Goal: Task Accomplishment & Management: Complete application form

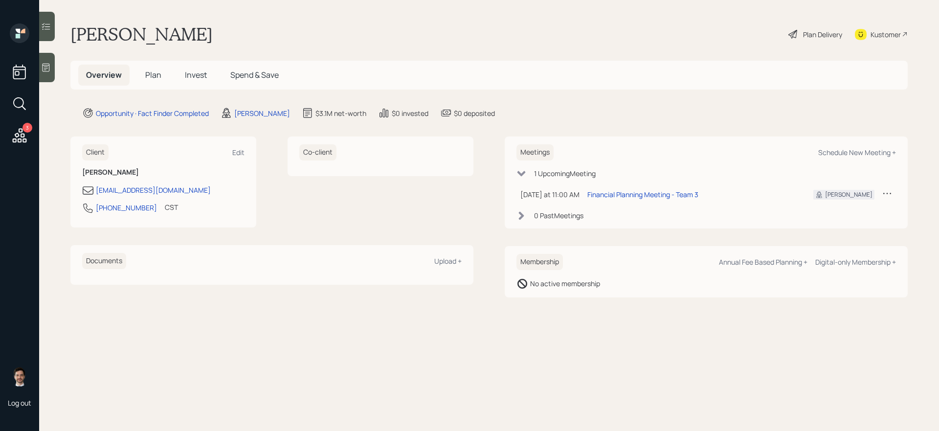
click at [155, 77] on span "Plan" at bounding box center [153, 74] width 16 height 11
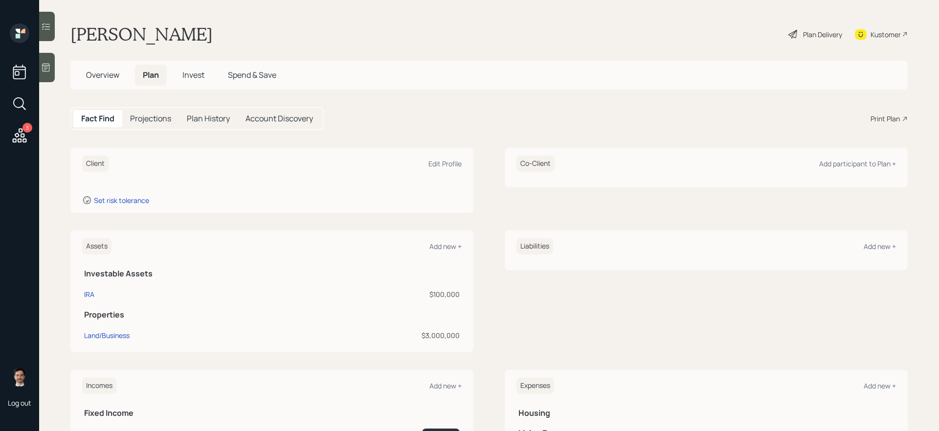
click at [386, 127] on div "Fact Find Projections Plan History Account Discovery Print Plan" at bounding box center [489, 118] width 838 height 23
click at [470, 87] on div "Overview Plan Invest Spend & Save" at bounding box center [489, 75] width 838 height 29
click at [486, 174] on div "Client Edit Profile Set risk tolerance Co-Client Add participant to Plan +" at bounding box center [489, 180] width 838 height 65
click at [442, 162] on div "Edit Profile" at bounding box center [445, 163] width 33 height 9
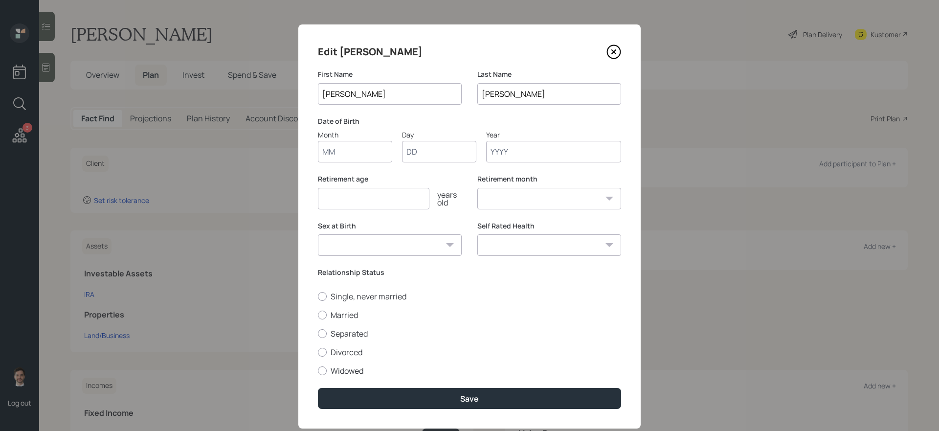
click at [357, 155] on input "Month" at bounding box center [355, 152] width 74 height 22
type input "12"
type input "23"
type input "1982"
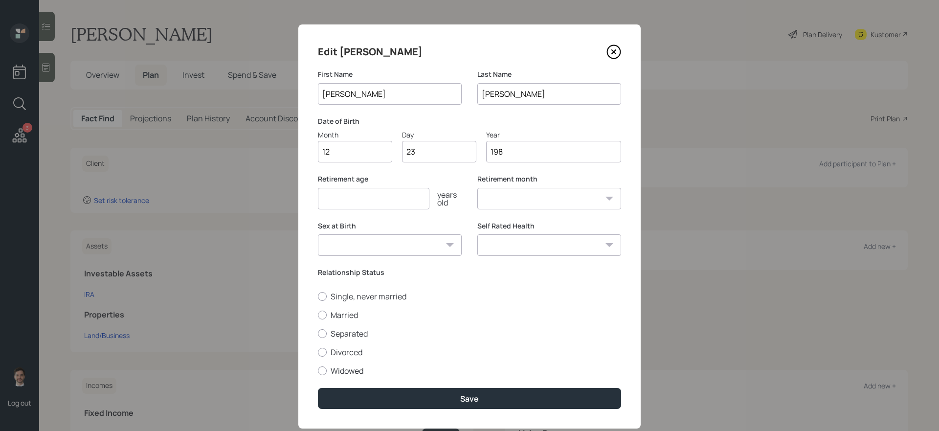
select select "12"
type input "1982"
click at [372, 199] on input "number" at bounding box center [374, 199] width 112 height 22
click at [434, 241] on div "Sex at Birth Male Female Other / Prefer not to say" at bounding box center [390, 238] width 144 height 35
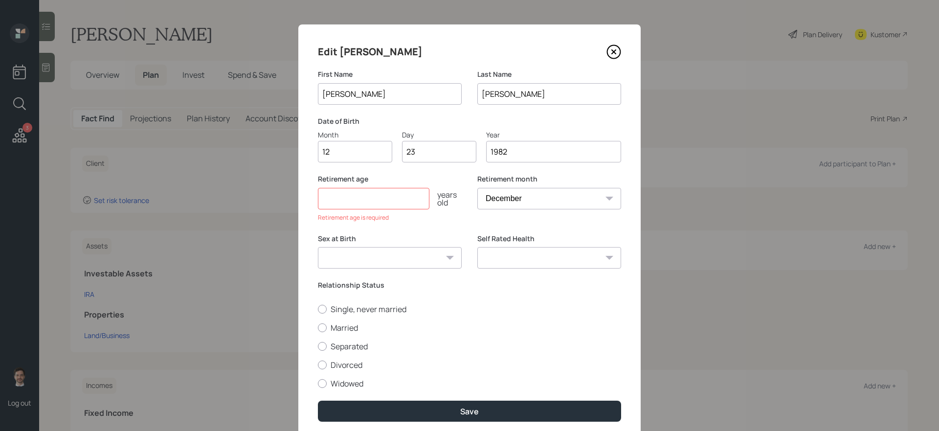
select select "male"
click at [318, 247] on select "Male Female Other / Prefer not to say" at bounding box center [390, 258] width 144 height 22
click at [368, 194] on input "number" at bounding box center [374, 199] width 112 height 22
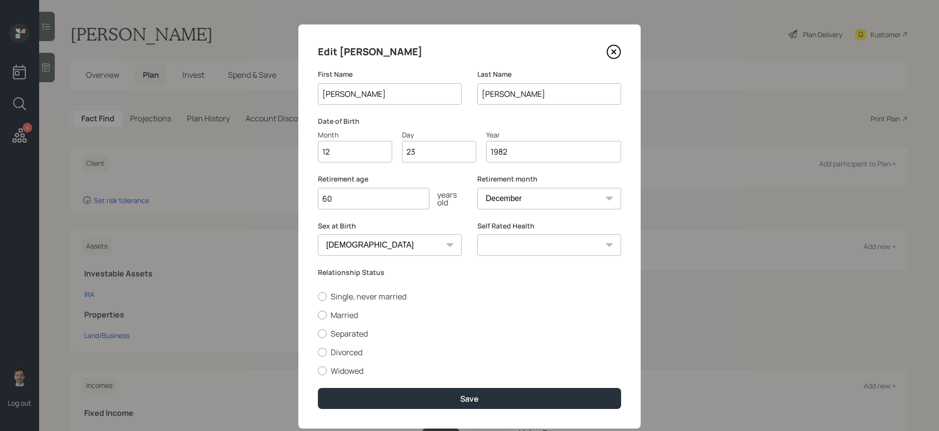
type input "60"
click at [528, 243] on select "Excellent Very Good Good Fair Poor" at bounding box center [550, 245] width 144 height 22
click at [342, 296] on label "Single, never married" at bounding box center [469, 296] width 303 height 11
click at [318, 296] on input "Single, never married" at bounding box center [318, 296] width 0 height 0
radio input "true"
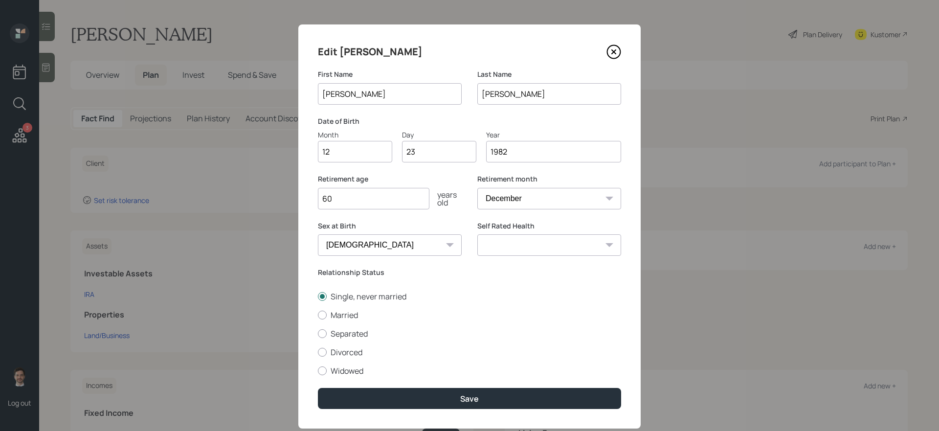
click at [533, 239] on select "Excellent Very Good Good Fair Poor" at bounding box center [550, 245] width 144 height 22
select select "excellent"
click at [478, 234] on select "Excellent Very Good Good Fair Poor" at bounding box center [550, 245] width 144 height 22
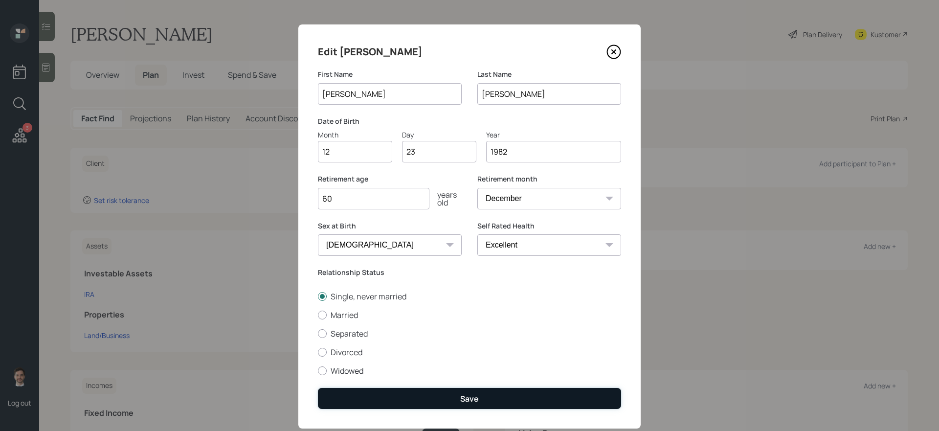
click at [464, 401] on div "Save" at bounding box center [469, 398] width 19 height 11
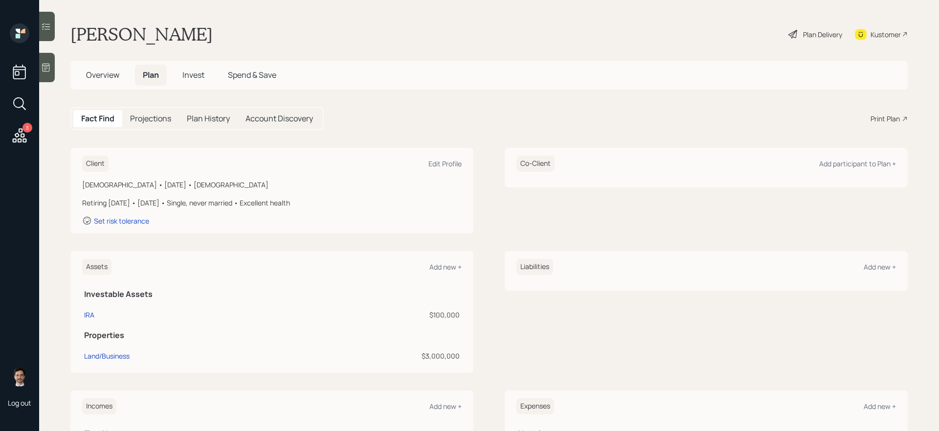
click at [806, 41] on div "Plan Delivery" at bounding box center [816, 34] width 56 height 22
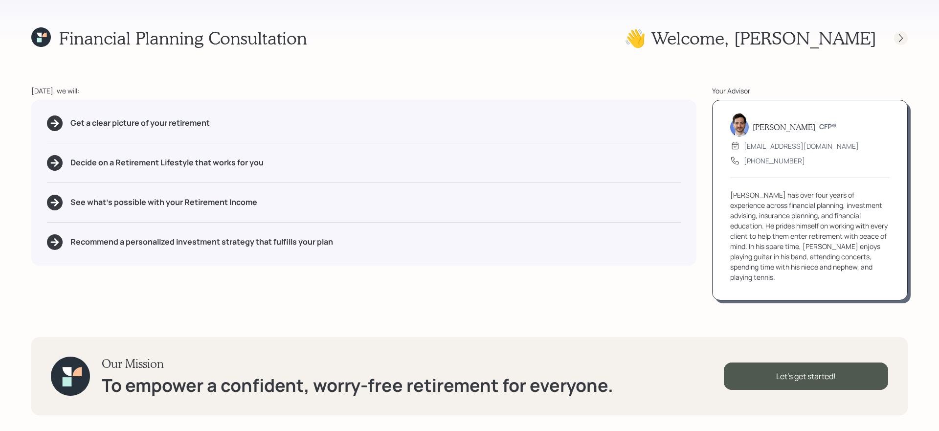
click at [901, 36] on icon at bounding box center [901, 38] width 4 height 8
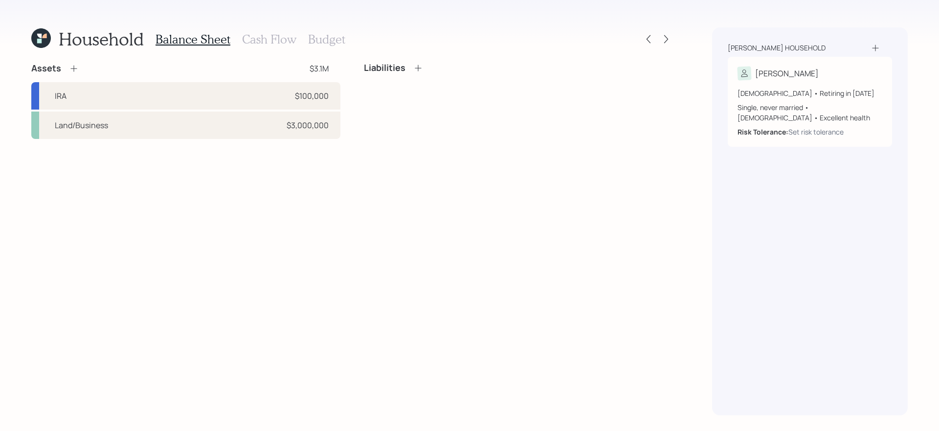
click at [371, 234] on div "Assets $3.1M IRA $100,000 Land/Business $3,000,000 Liabilities" at bounding box center [352, 239] width 642 height 353
click at [75, 69] on icon at bounding box center [74, 69] width 10 height 10
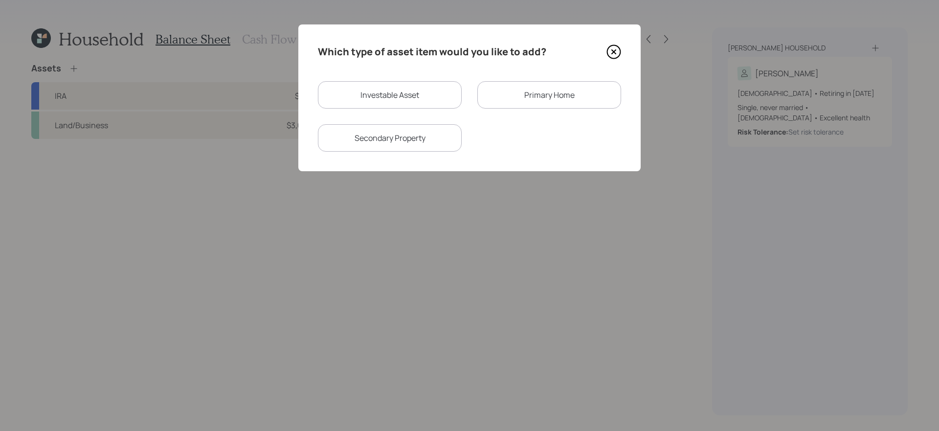
click at [391, 105] on div "Investable Asset" at bounding box center [390, 94] width 144 height 27
select select "taxable"
select select "balanced"
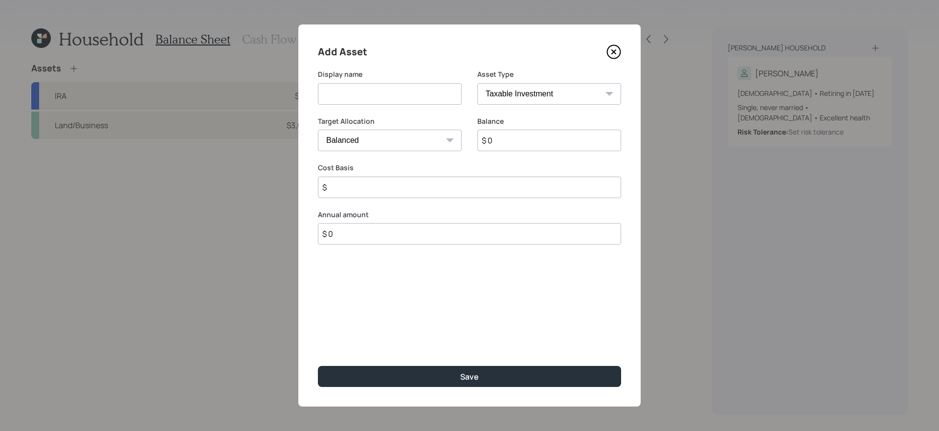
click at [375, 98] on input at bounding box center [390, 94] width 144 height 22
type input "Checking and Savings"
select select "emergency_fund"
type input "$ 1,000"
click at [318, 366] on button "Save" at bounding box center [469, 376] width 303 height 21
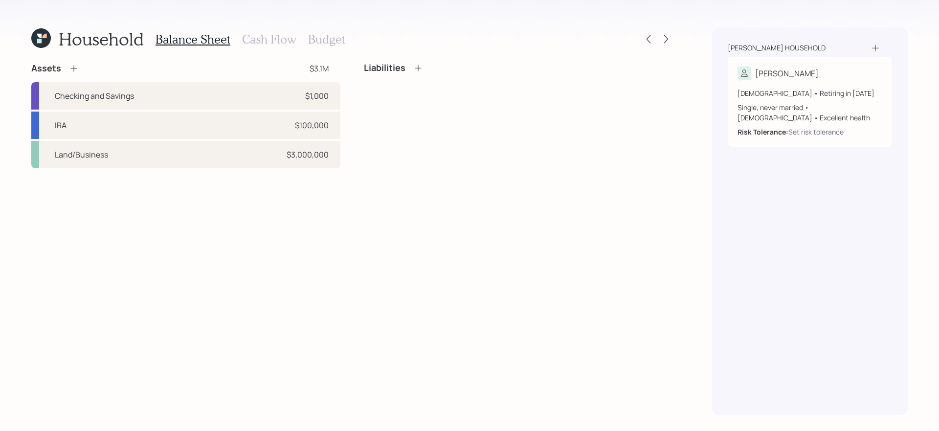
click at [76, 67] on icon at bounding box center [74, 69] width 10 height 10
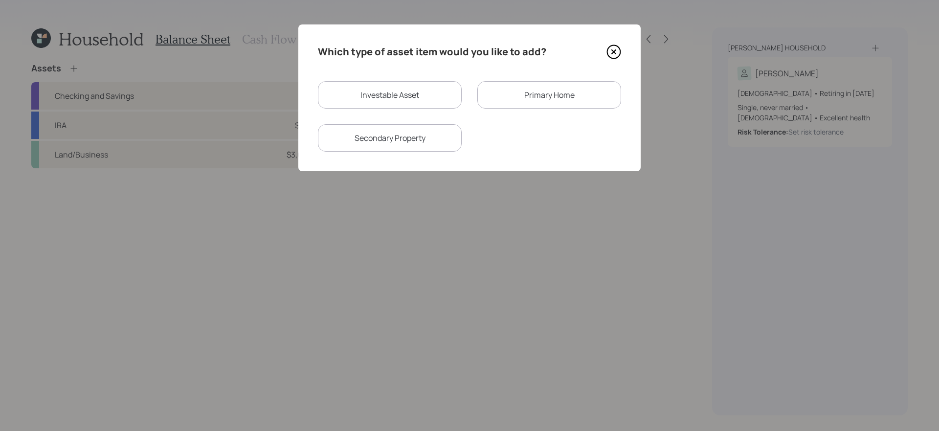
click at [546, 102] on div "Primary Home" at bounding box center [550, 94] width 144 height 27
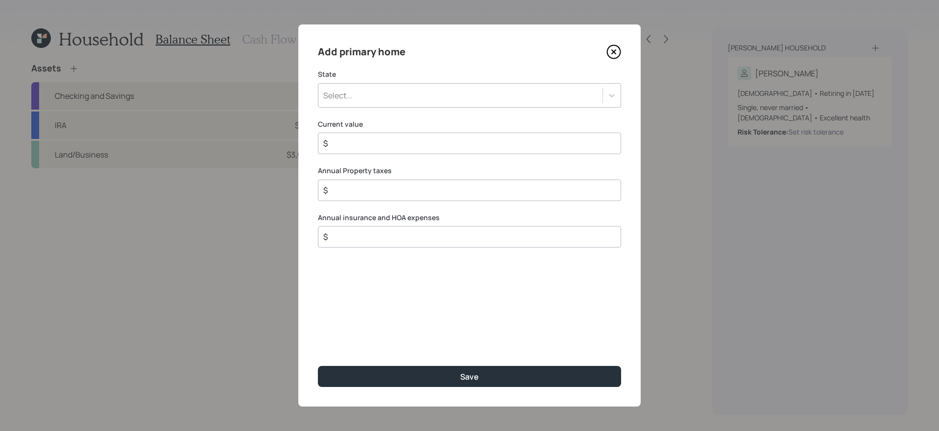
click at [544, 100] on div "Select..." at bounding box center [461, 95] width 284 height 17
click at [517, 49] on div "Add primary home" at bounding box center [469, 52] width 303 height 16
click at [454, 96] on div "Select..." at bounding box center [461, 95] width 284 height 17
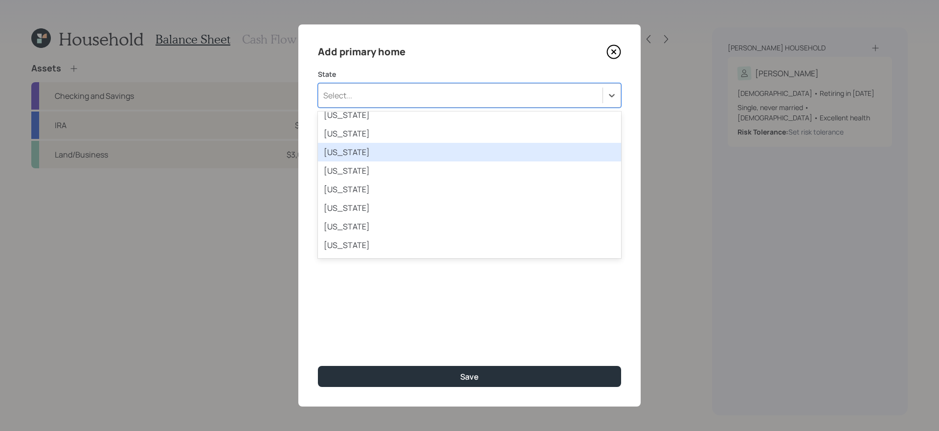
scroll to position [567, 0]
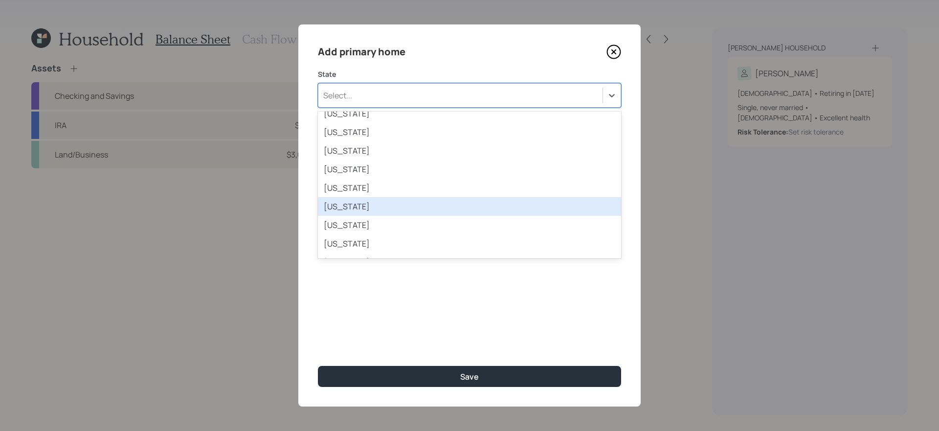
click at [387, 204] on div "Oklahoma" at bounding box center [469, 206] width 303 height 19
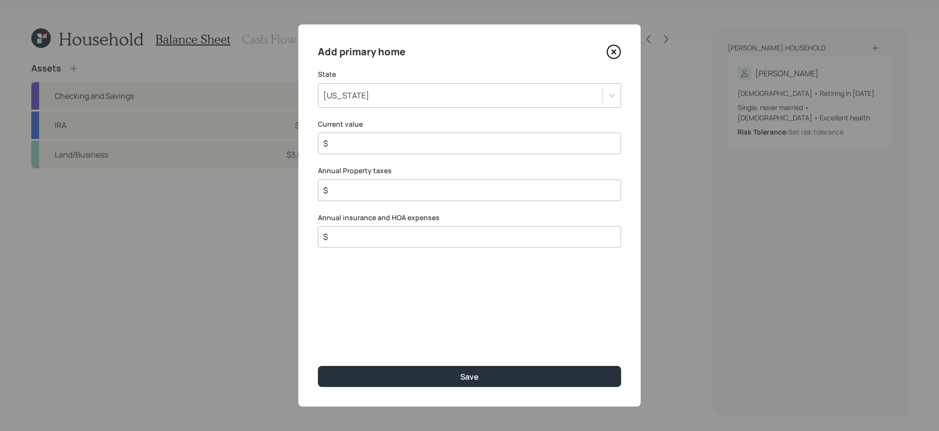
click at [361, 138] on input "$" at bounding box center [465, 143] width 287 height 12
click at [612, 57] on icon at bounding box center [614, 52] width 15 height 15
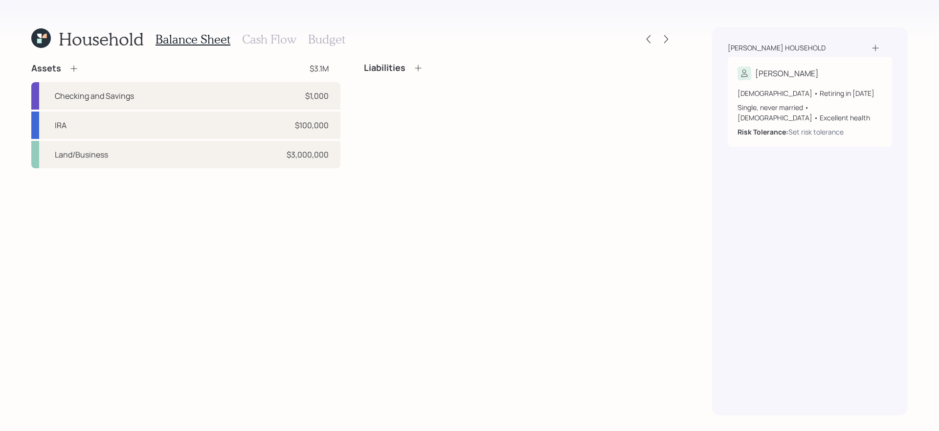
click at [419, 68] on icon at bounding box center [418, 68] width 6 height 6
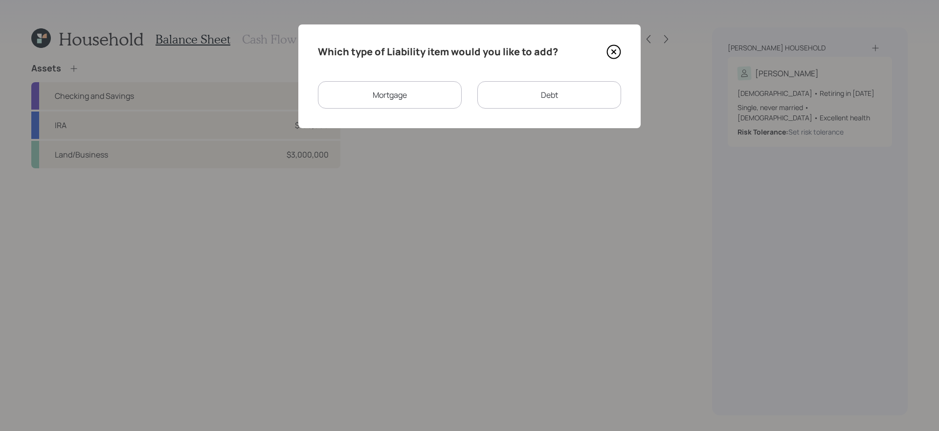
click at [435, 104] on div "Mortgage" at bounding box center [390, 94] width 144 height 27
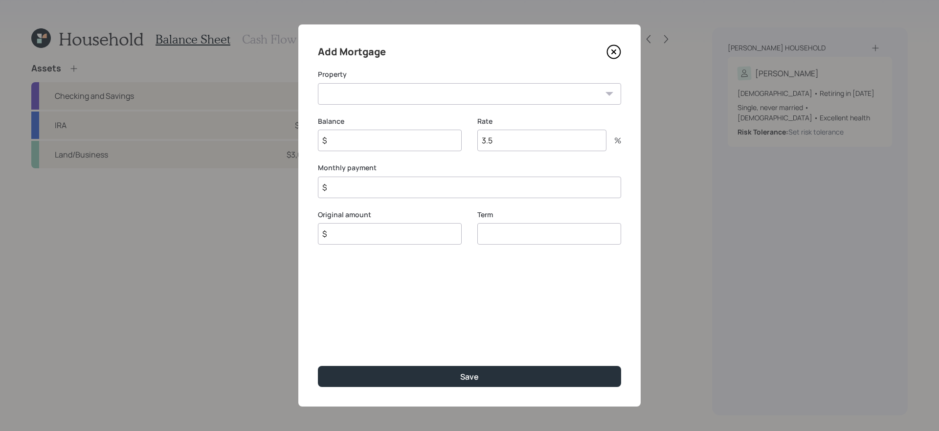
click at [423, 97] on select "Land/Business" at bounding box center [469, 94] width 303 height 22
select select "7349347a-4cf8-4208-adec-be58690c11f5"
click at [318, 83] on select "Land/Business" at bounding box center [469, 94] width 303 height 22
click at [379, 138] on input "$" at bounding box center [390, 141] width 144 height 22
type input "$ 300,000"
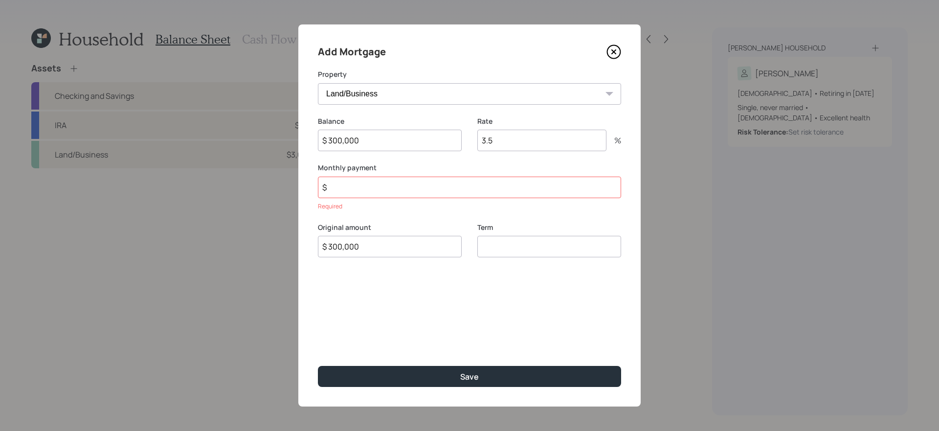
type input "$ 300,000"
type input "30"
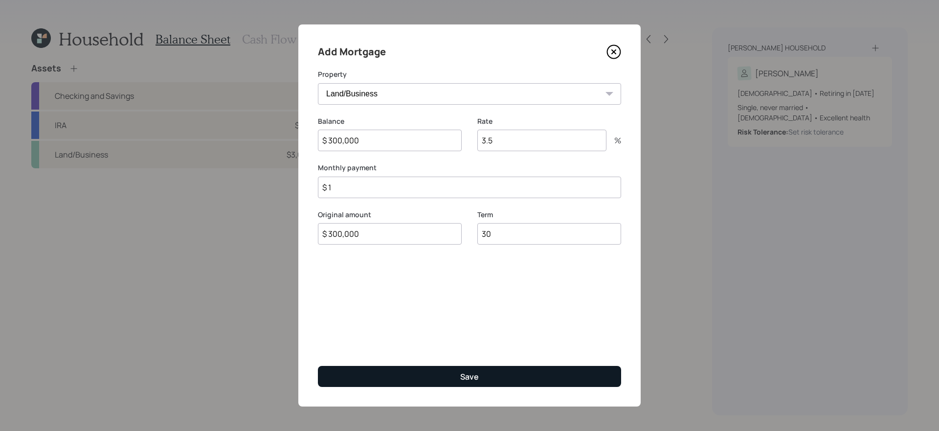
type input "$ 1"
click at [434, 380] on button "Save" at bounding box center [469, 376] width 303 height 21
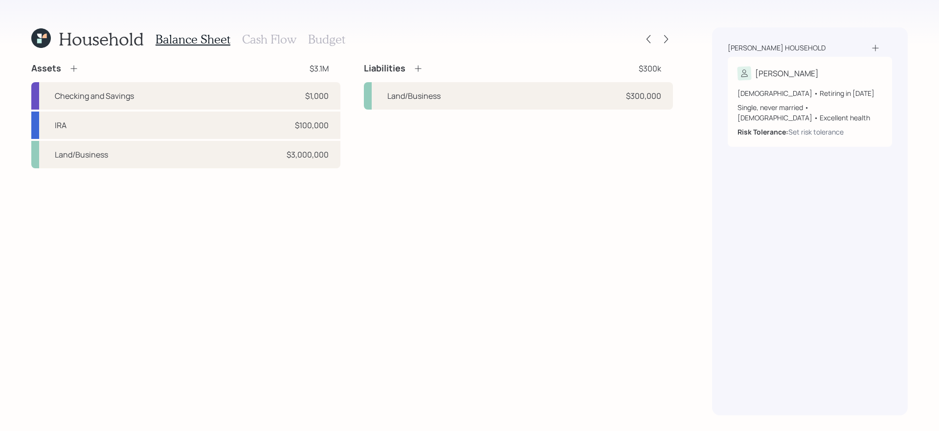
click at [362, 296] on div "Assets $3.1M Checking and Savings $1,000 IRA $100,000 Land/Business $3,000,000 …" at bounding box center [352, 239] width 642 height 353
click at [266, 43] on h3 "Cash Flow" at bounding box center [269, 39] width 54 height 14
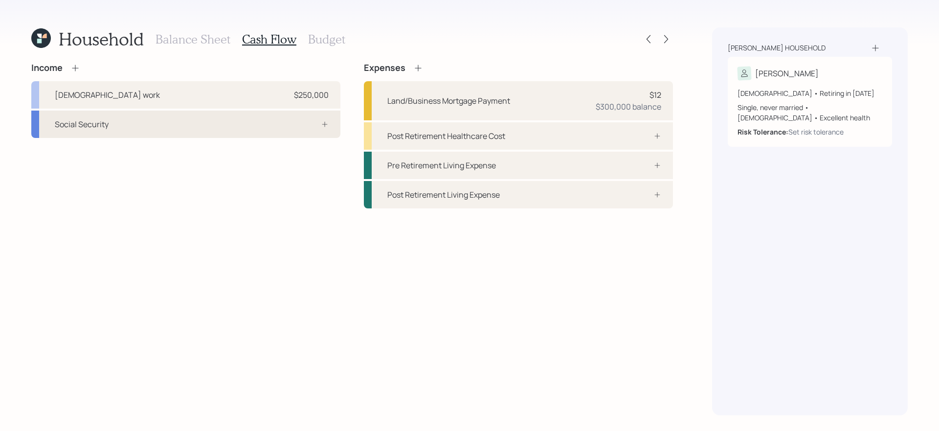
click at [292, 133] on div "Social Security" at bounding box center [185, 124] width 309 height 27
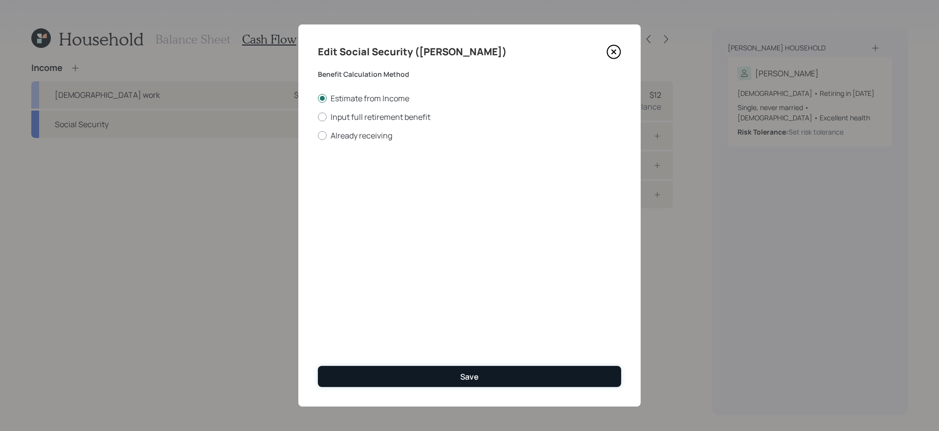
click at [377, 373] on button "Save" at bounding box center [469, 376] width 303 height 21
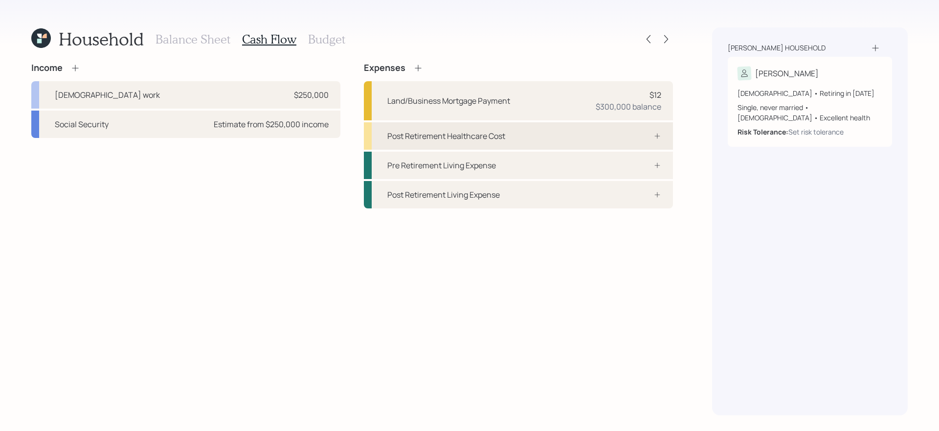
click at [445, 139] on div "Post Retirement Healthcare Cost" at bounding box center [446, 136] width 118 height 12
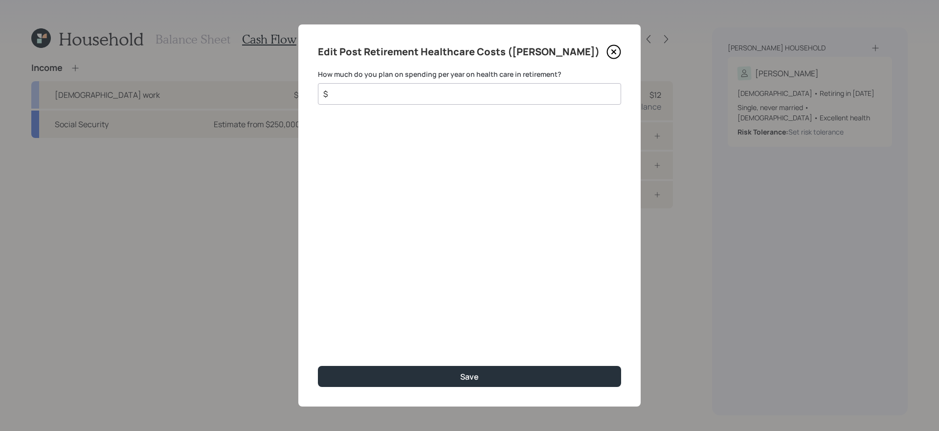
click at [395, 96] on input "$" at bounding box center [465, 94] width 287 height 12
type input "$ 5,000"
click at [318, 366] on button "Save" at bounding box center [469, 376] width 303 height 21
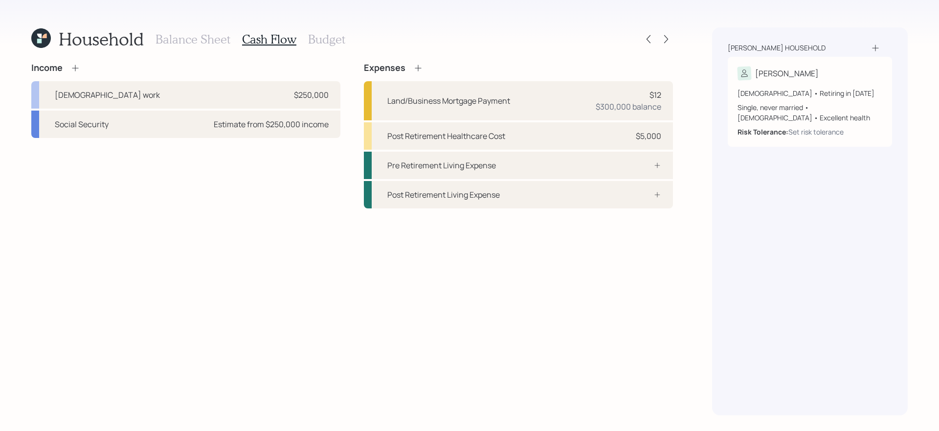
click at [302, 55] on div "Household Balance Sheet Cash Flow Budget Income Full-time work $250,000 Social …" at bounding box center [352, 221] width 642 height 388
click at [350, 299] on div "Income Full-time work $250,000 Social Security Estimate from $250,000 income Ex…" at bounding box center [352, 239] width 642 height 353
click at [323, 38] on h3 "Budget" at bounding box center [326, 39] width 37 height 14
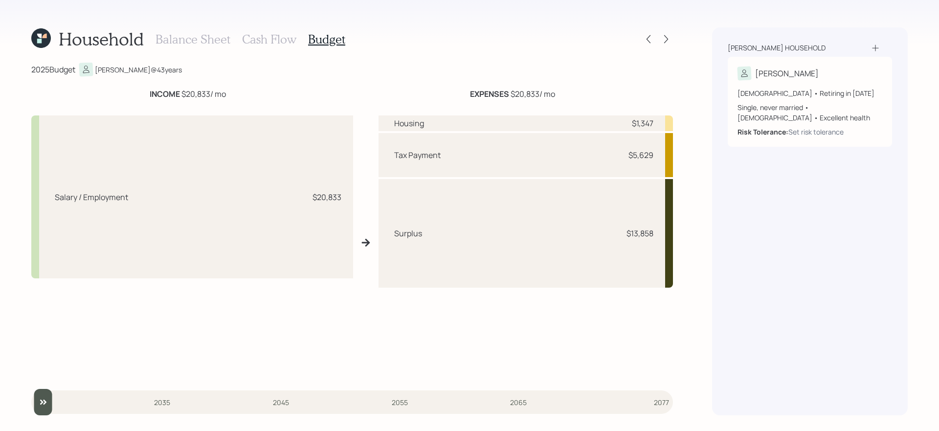
click at [257, 39] on h3 "Cash Flow" at bounding box center [269, 39] width 54 height 14
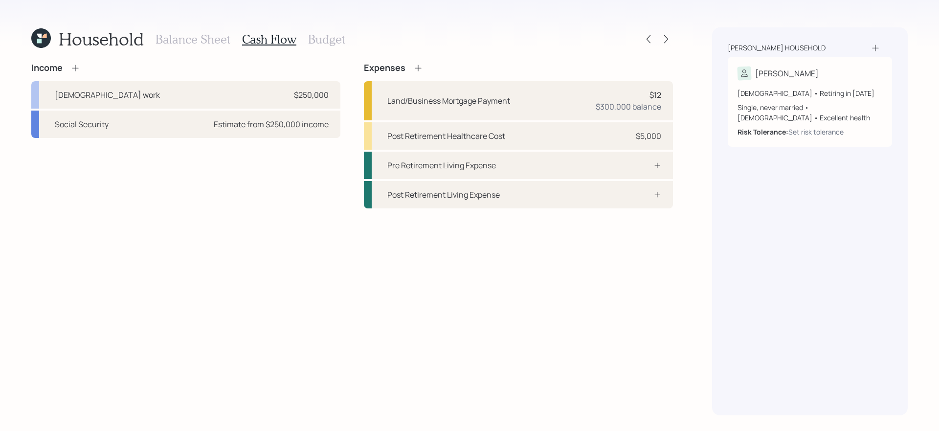
click at [256, 39] on h3 "Cash Flow" at bounding box center [269, 39] width 54 height 14
click at [215, 97] on div "Full-time work $250,000" at bounding box center [185, 94] width 309 height 27
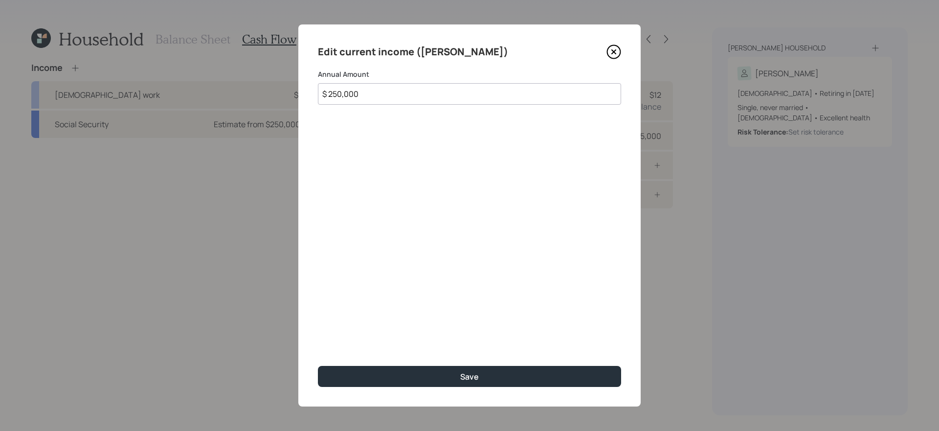
click at [413, 96] on input "$ 250,000" at bounding box center [469, 94] width 303 height 22
type input "$ 100,000"
click at [318, 366] on button "Save" at bounding box center [469, 376] width 303 height 21
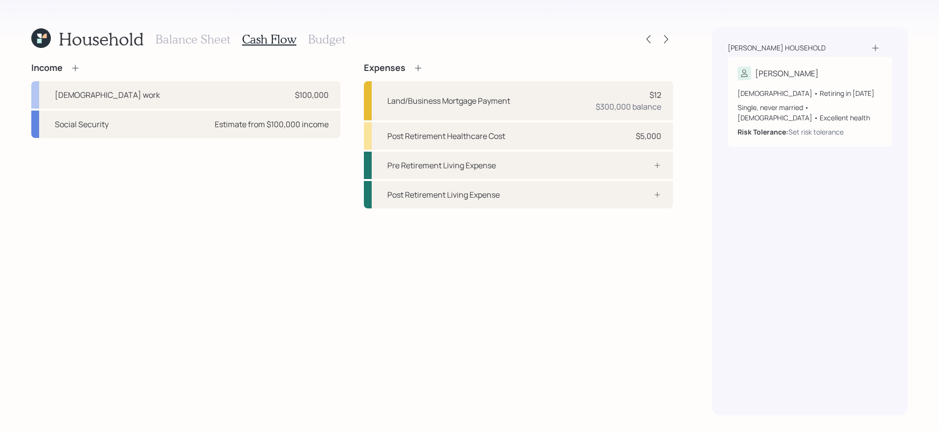
click at [333, 40] on h3 "Budget" at bounding box center [326, 39] width 37 height 14
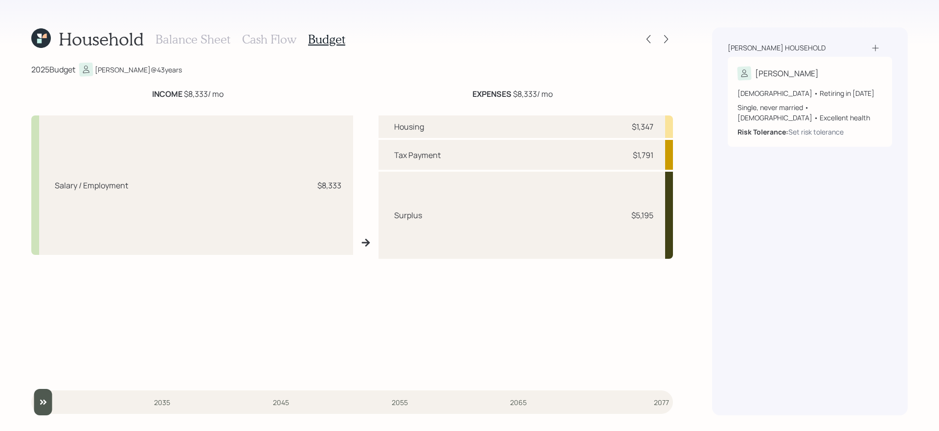
click at [434, 70] on div "2025 Budget Ethan @ 43 years" at bounding box center [352, 70] width 642 height 14
click at [271, 44] on h3 "Cash Flow" at bounding box center [269, 39] width 54 height 14
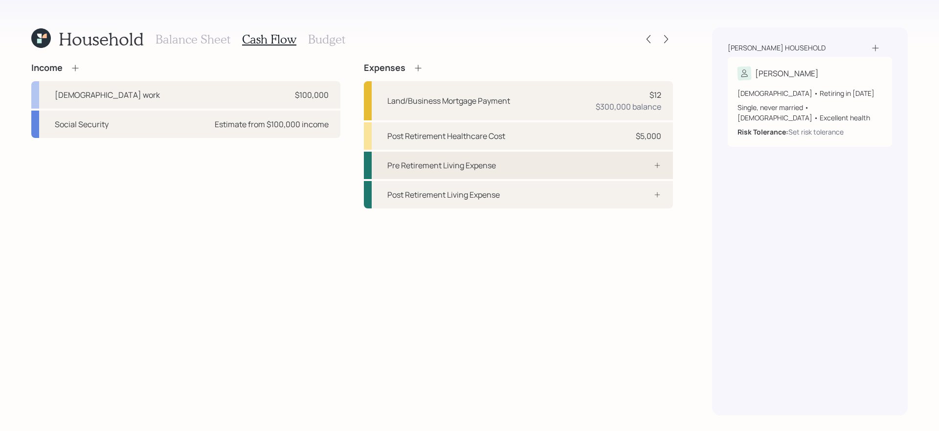
click at [624, 158] on div "Pre Retirement Living Expense" at bounding box center [518, 165] width 309 height 27
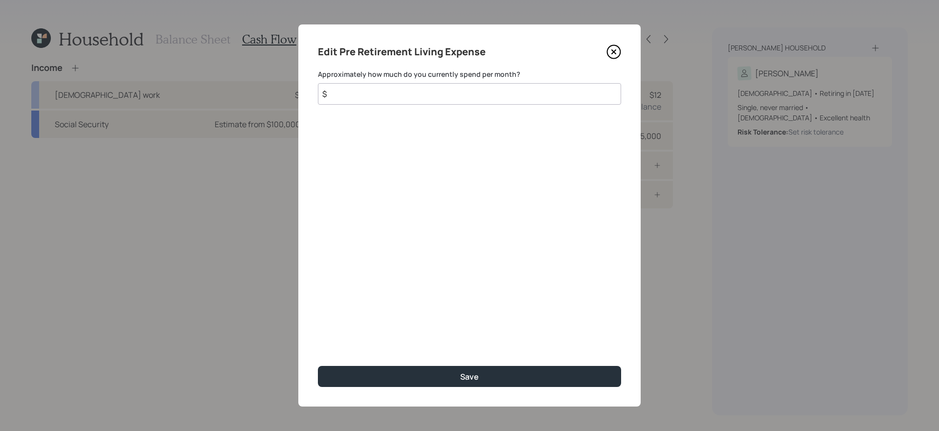
click at [487, 90] on input "$" at bounding box center [469, 94] width 303 height 22
type input "$ 5,000"
click at [318, 366] on button "Save" at bounding box center [469, 376] width 303 height 21
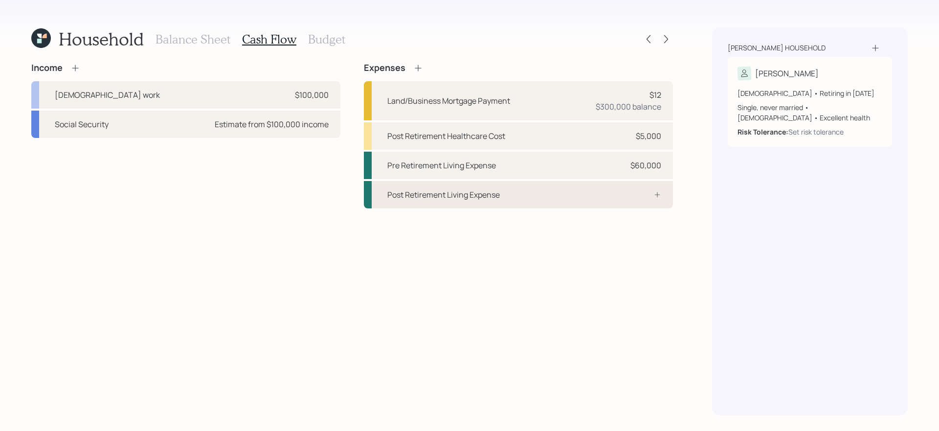
click at [531, 198] on div "Post Retirement Living Expense" at bounding box center [518, 194] width 309 height 27
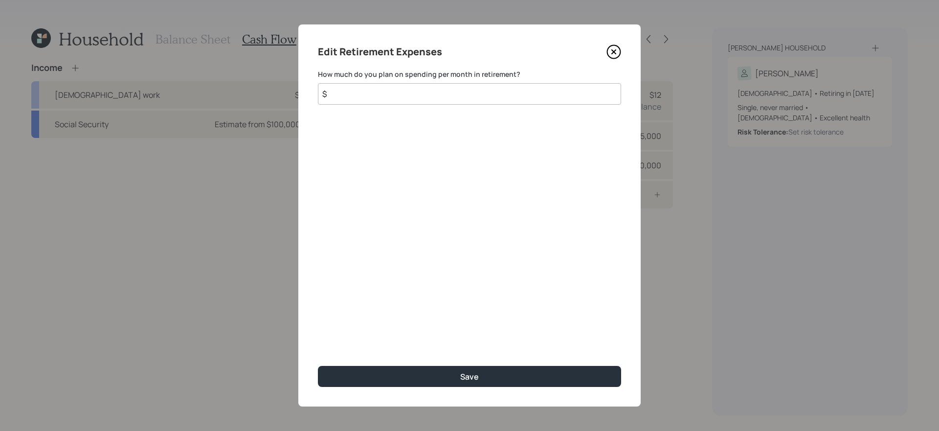
click at [452, 100] on input "$" at bounding box center [469, 94] width 303 height 22
type input "$ 5,000"
click at [318, 366] on button "Save" at bounding box center [469, 376] width 303 height 21
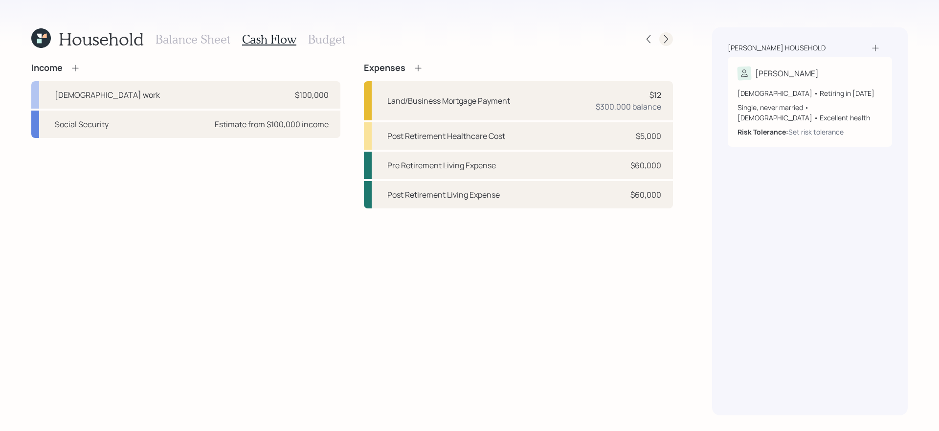
click at [667, 35] on icon at bounding box center [666, 39] width 10 height 10
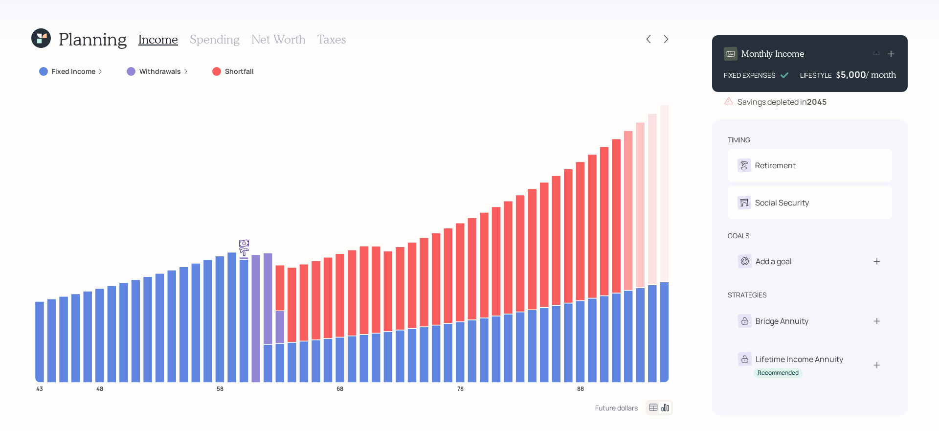
click at [667, 35] on icon at bounding box center [666, 39] width 10 height 10
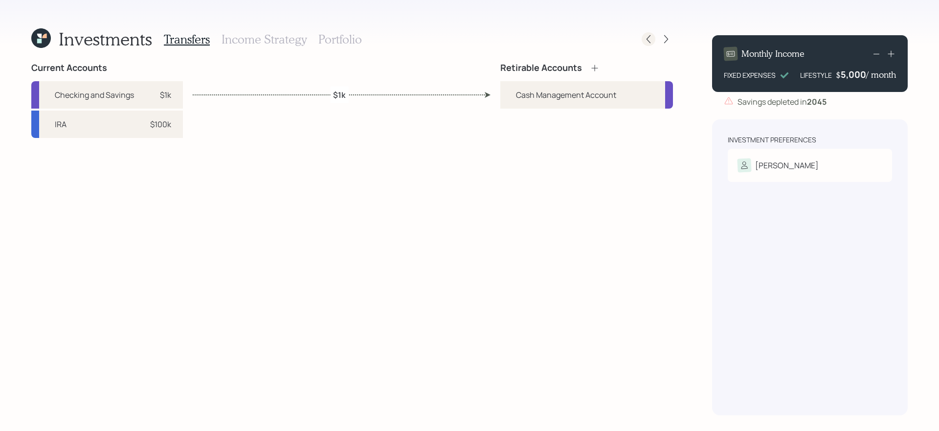
click at [646, 43] on icon at bounding box center [649, 39] width 10 height 10
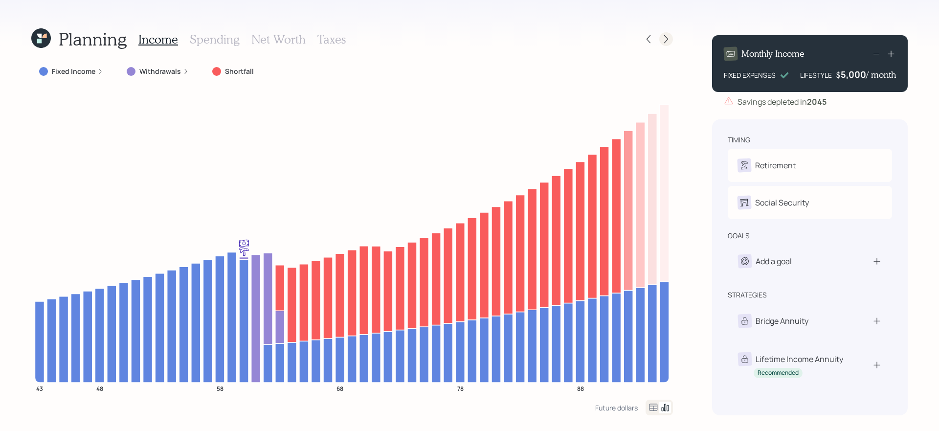
click at [663, 35] on icon at bounding box center [666, 39] width 10 height 10
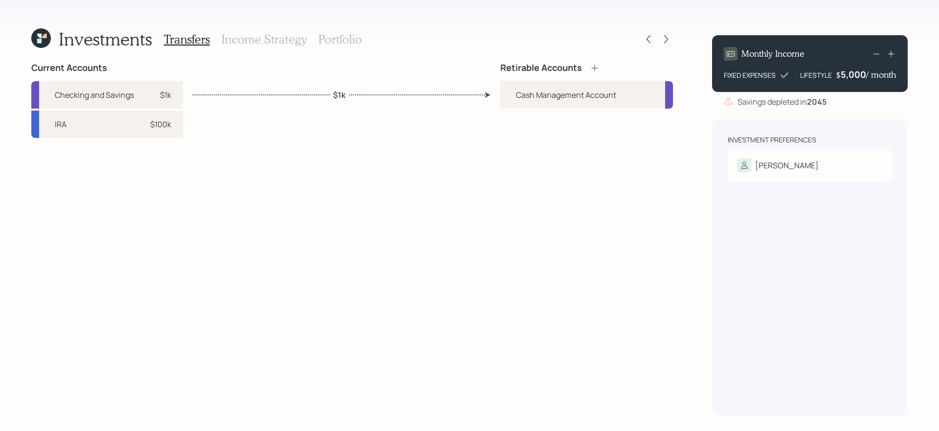
click at [592, 69] on icon at bounding box center [595, 68] width 10 height 10
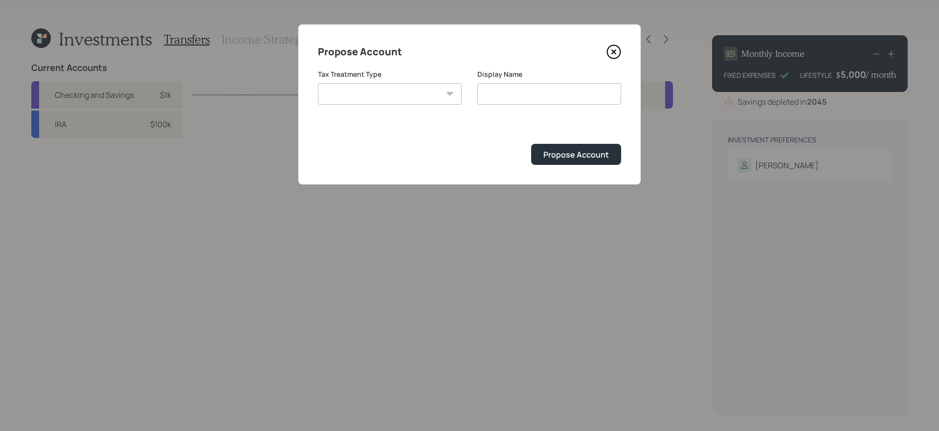
click at [618, 56] on icon at bounding box center [614, 52] width 15 height 15
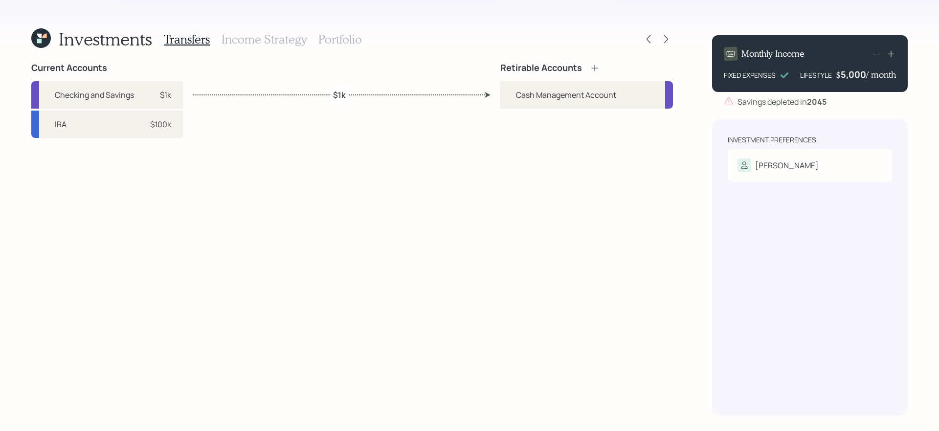
click at [692, 163] on div "Investments Transfers Income Strategy Portfolio Current Accounts Checking and S…" at bounding box center [469, 215] width 939 height 431
click at [817, 163] on div "Ethan" at bounding box center [810, 166] width 145 height 14
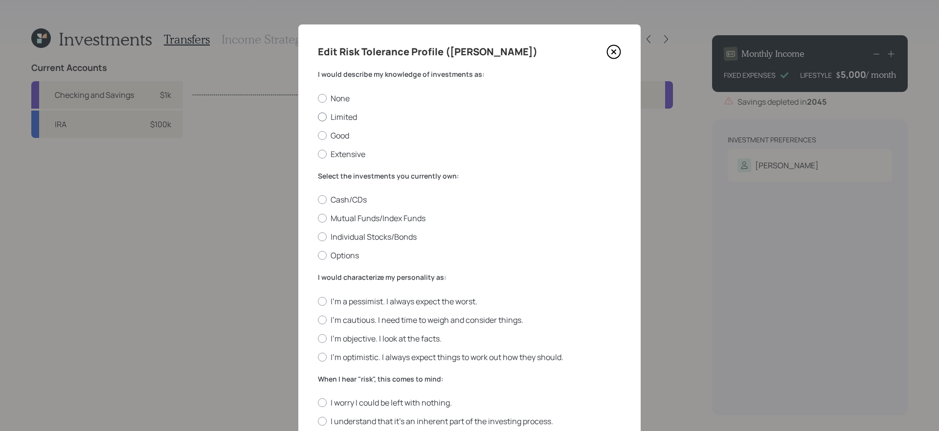
click at [519, 117] on label "Limited" at bounding box center [469, 117] width 303 height 11
click at [318, 117] on input "Limited" at bounding box center [318, 116] width 0 height 0
radio input "true"
click at [390, 215] on label "Mutual Funds/Index Funds" at bounding box center [469, 218] width 303 height 11
click at [318, 218] on input "Mutual Funds/Index Funds" at bounding box center [318, 218] width 0 height 0
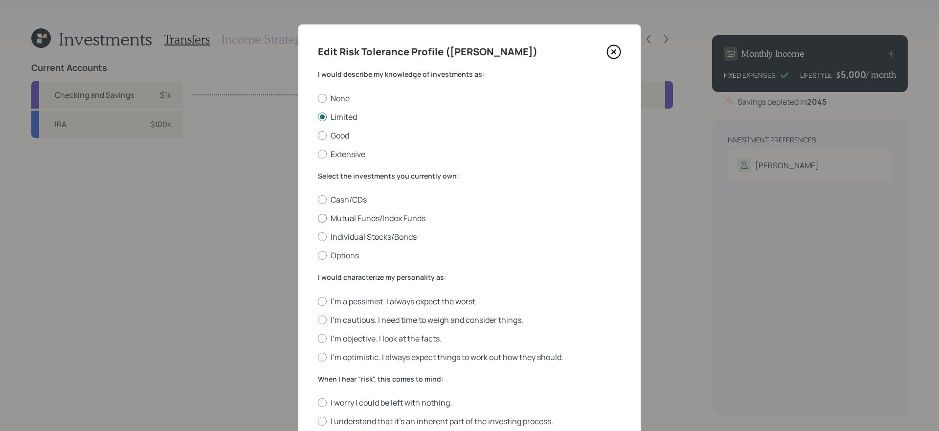
radio input "true"
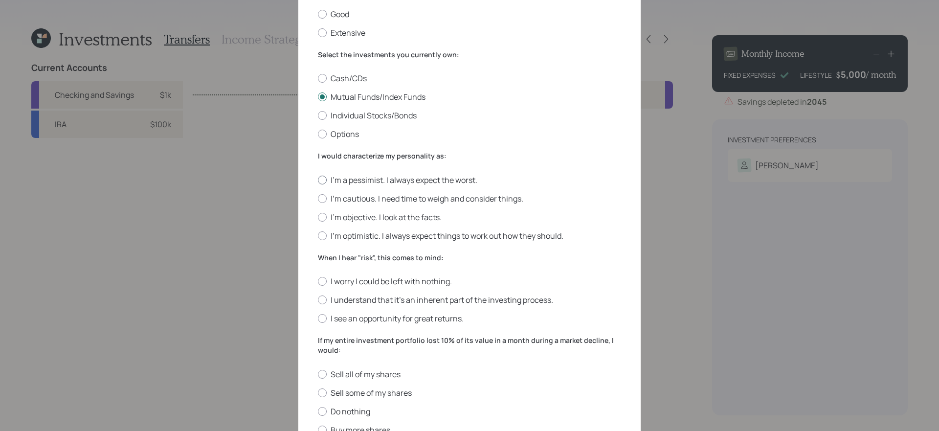
scroll to position [121, 0]
click at [423, 237] on label "I'm optimistic. I always expect things to work out how they should." at bounding box center [469, 236] width 303 height 11
click at [318, 236] on input "I'm optimistic. I always expect things to work out how they should." at bounding box center [318, 236] width 0 height 0
radio input "true"
click at [413, 316] on label "I see an opportunity for great returns." at bounding box center [469, 319] width 303 height 11
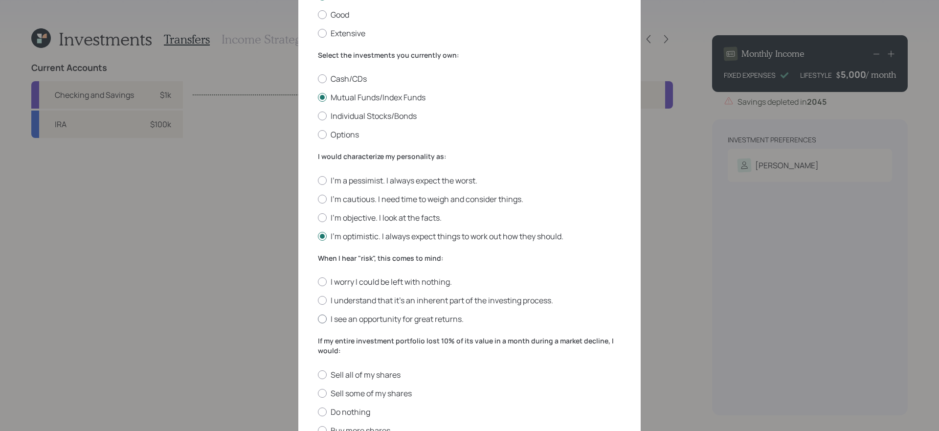
click at [318, 319] on input "I see an opportunity for great returns." at bounding box center [318, 319] width 0 height 0
radio input "true"
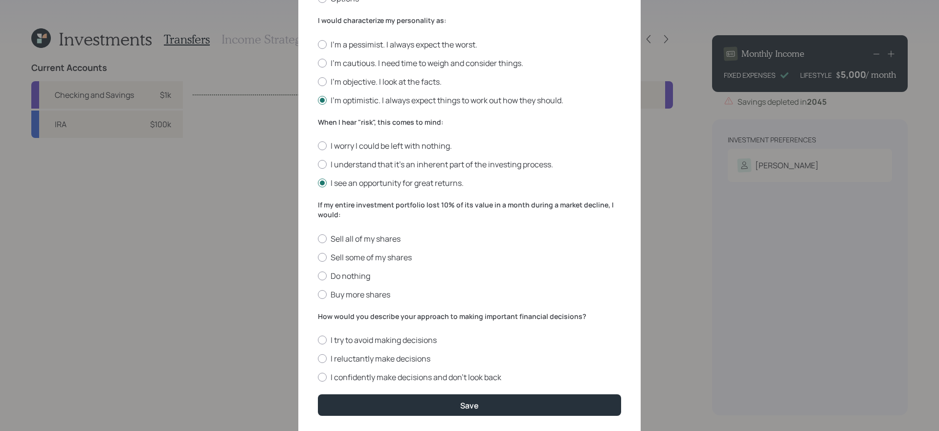
scroll to position [255, 0]
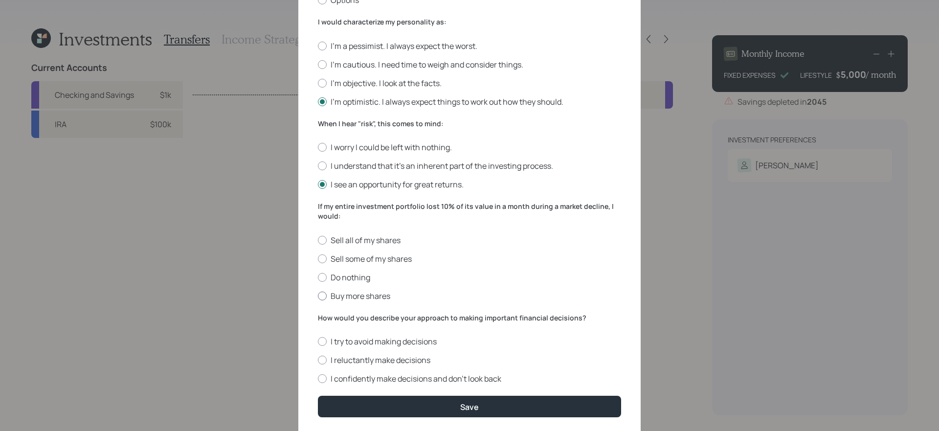
click at [370, 300] on label "Buy more shares" at bounding box center [469, 296] width 303 height 11
click at [318, 296] on input "Buy more shares" at bounding box center [318, 296] width 0 height 0
radio input "true"
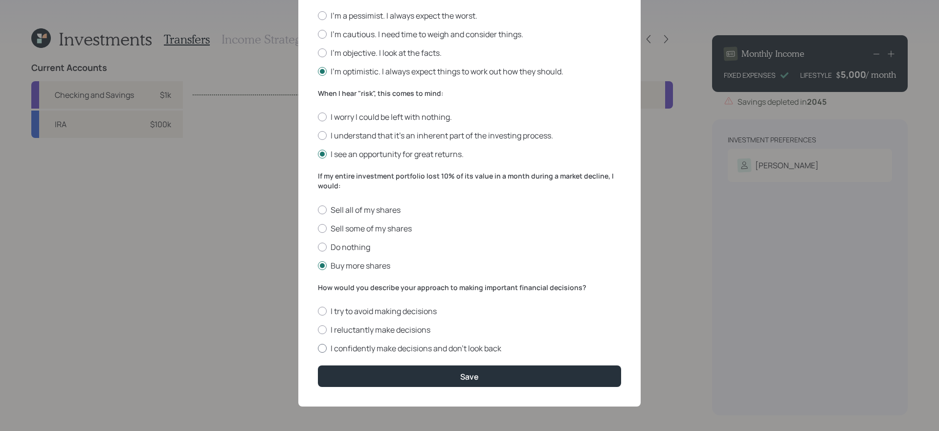
click at [483, 343] on label "I confidently make decisions and don’t look back" at bounding box center [469, 348] width 303 height 11
click at [318, 348] on input "I confidently make decisions and don’t look back" at bounding box center [318, 348] width 0 height 0
radio input "true"
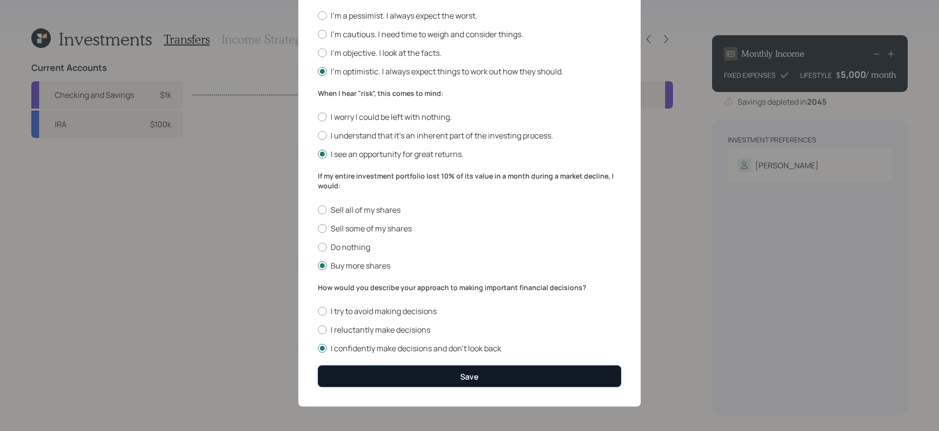
click at [467, 380] on div "Save" at bounding box center [469, 376] width 19 height 11
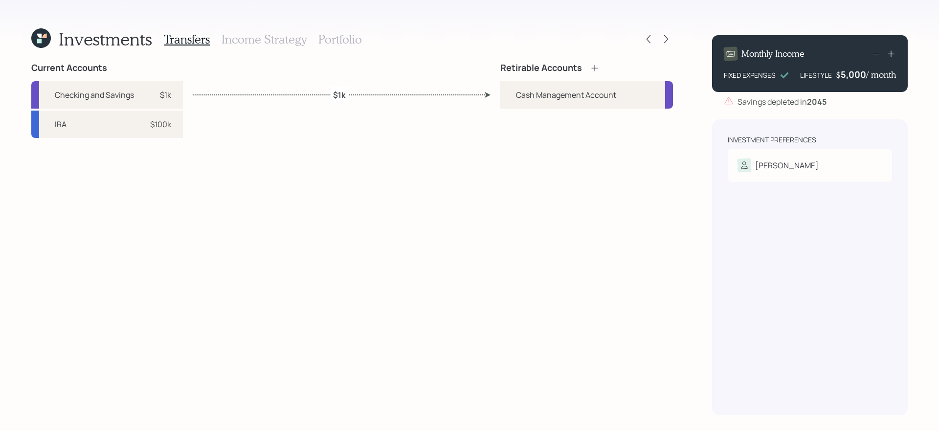
click at [597, 67] on icon at bounding box center [595, 68] width 10 height 10
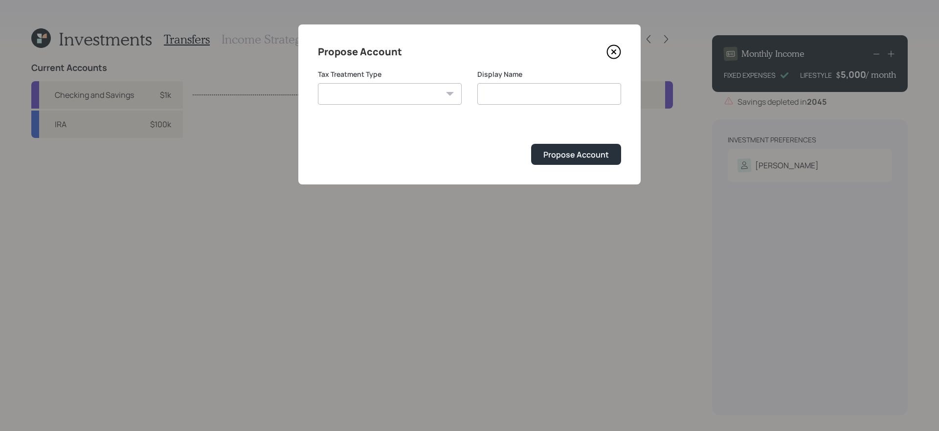
click at [430, 93] on select "Roth Taxable Traditional" at bounding box center [390, 94] width 144 height 22
select select "traditional"
click at [318, 83] on select "Roth Taxable Traditional" at bounding box center [390, 94] width 144 height 22
type input "Traditional"
click at [570, 159] on div "Propose Account" at bounding box center [577, 154] width 66 height 11
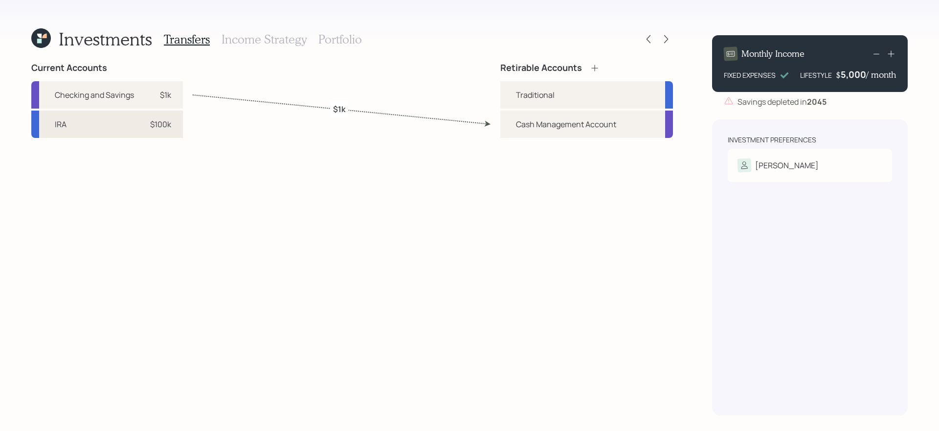
click at [134, 122] on div "IRA $100k" at bounding box center [107, 124] width 152 height 27
click at [577, 93] on div "Traditional" at bounding box center [587, 94] width 173 height 27
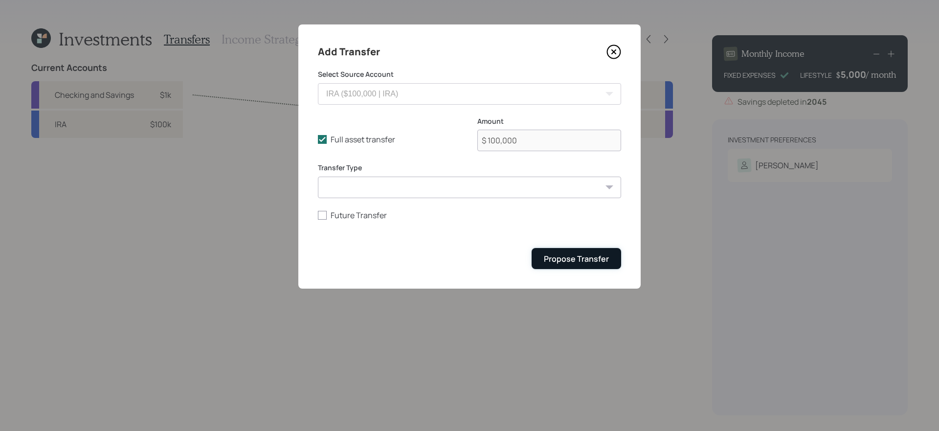
click at [569, 262] on div "Propose Transfer" at bounding box center [576, 258] width 65 height 11
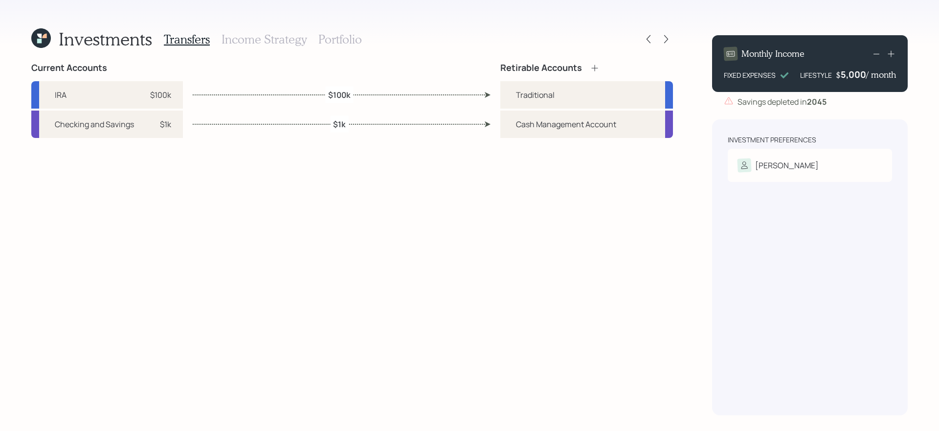
click at [332, 39] on h3 "Portfolio" at bounding box center [341, 39] width 44 height 14
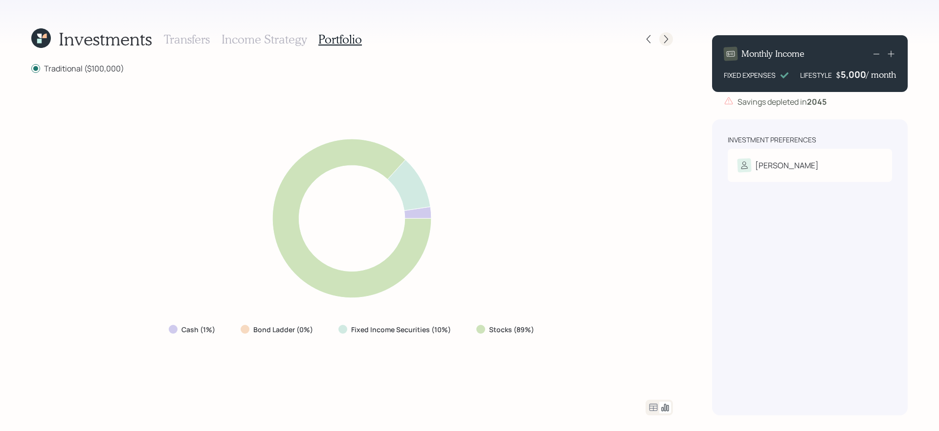
click at [668, 37] on icon at bounding box center [666, 39] width 10 height 10
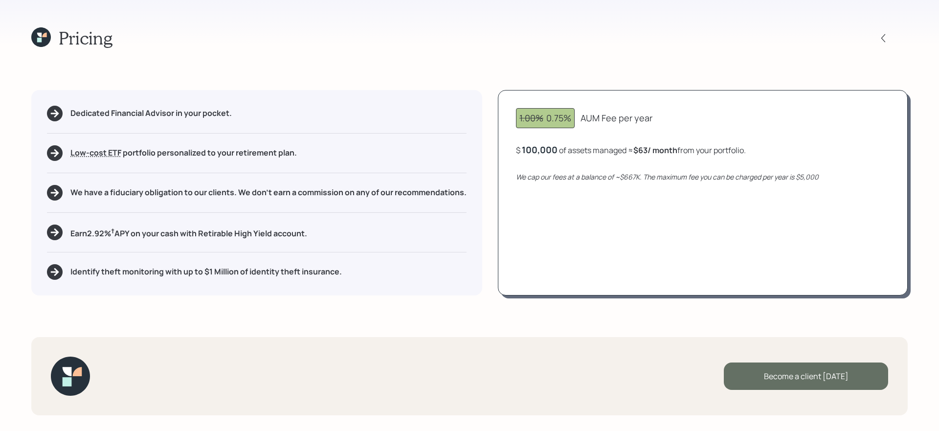
click at [802, 372] on div "Become a client today" at bounding box center [806, 376] width 164 height 27
click at [818, 386] on div "Go to Altruist" at bounding box center [806, 376] width 164 height 27
click at [39, 35] on icon at bounding box center [39, 35] width 4 height 4
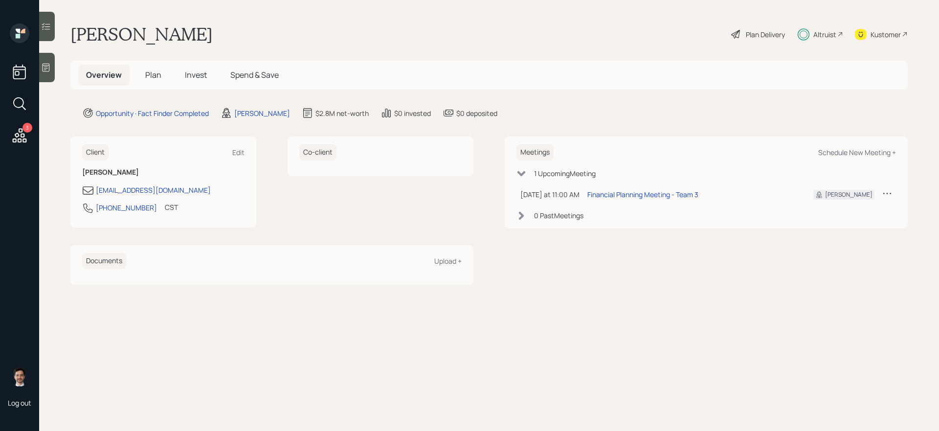
click at [190, 78] on span "Invest" at bounding box center [196, 74] width 22 height 11
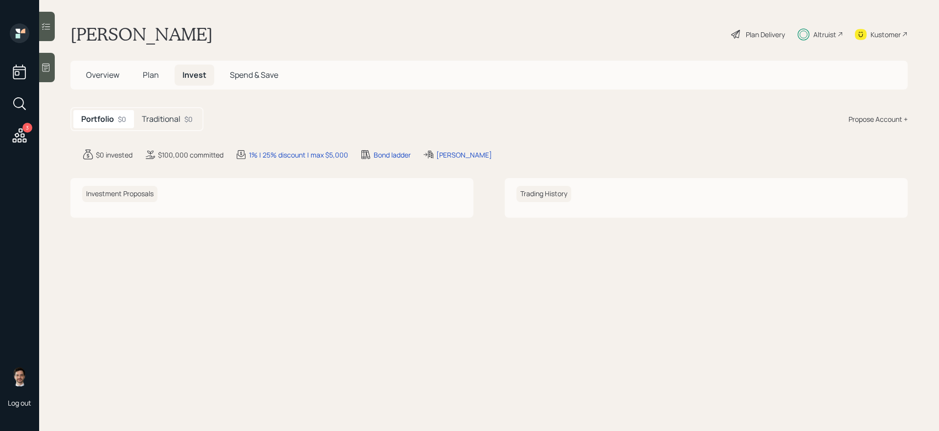
click at [167, 121] on h5 "Traditional" at bounding box center [161, 118] width 39 height 9
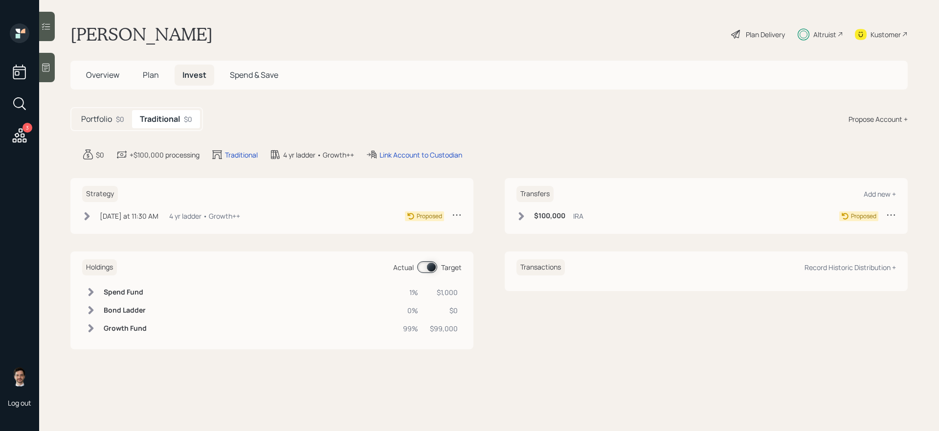
click at [85, 215] on icon at bounding box center [87, 216] width 10 height 10
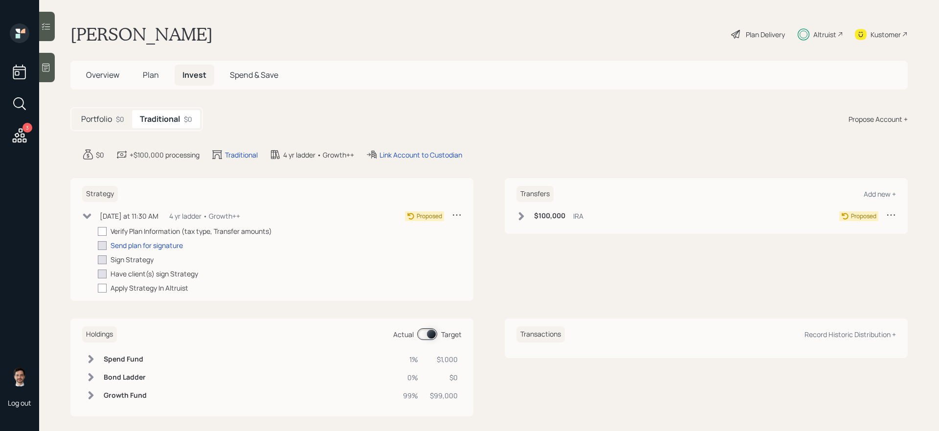
click at [137, 230] on div "Verify Plan Information (tax type, Transfer amounts)" at bounding box center [191, 231] width 161 height 10
click at [105, 233] on div at bounding box center [102, 231] width 9 height 9
click at [98, 231] on input "checkbox" at bounding box center [97, 231] width 0 height 0
checkbox input "true"
click at [137, 242] on div "Send plan for signature" at bounding box center [147, 245] width 72 height 10
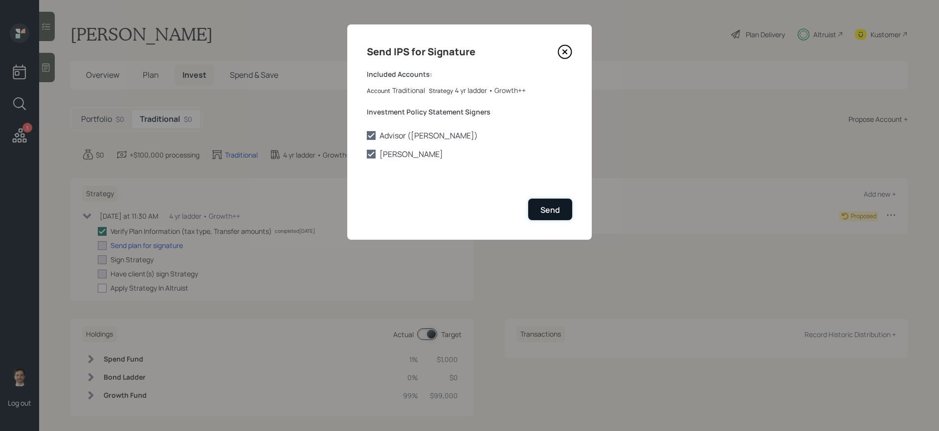
click at [551, 210] on div "Send" at bounding box center [551, 210] width 20 height 11
checkbox input "true"
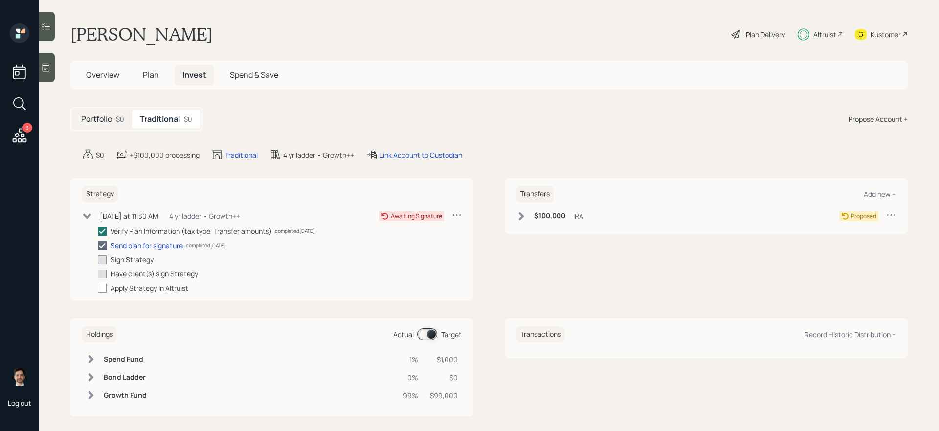
click at [420, 106] on main "Ethan Treadwell Plan Delivery Altruist Kustomer Overview Plan Invest Spend & Sa…" at bounding box center [489, 215] width 900 height 431
click at [499, 127] on div "Portfolio $0 Traditional $0 Propose Account +" at bounding box center [489, 119] width 838 height 24
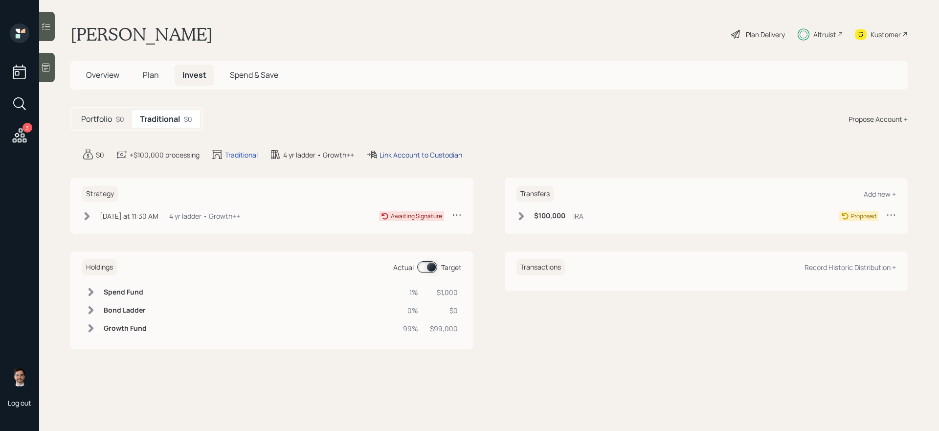
click at [430, 154] on div "Link Account to Custodian" at bounding box center [421, 155] width 83 height 10
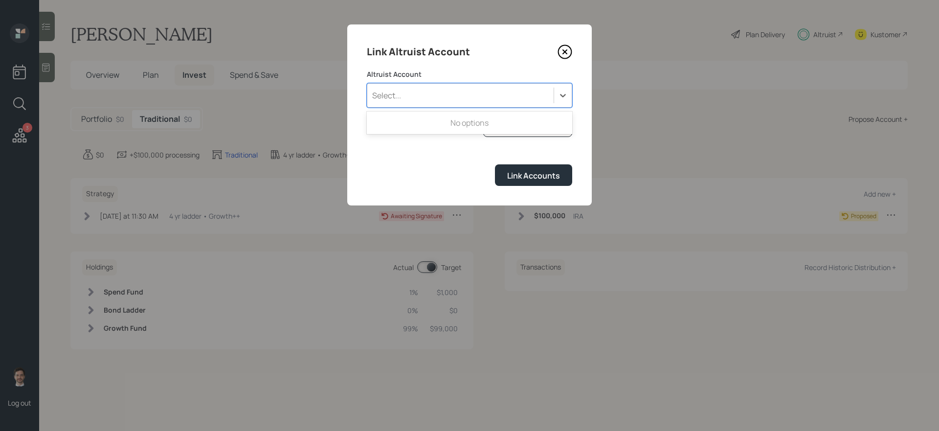
click at [452, 96] on div "Select..." at bounding box center [460, 95] width 186 height 17
click at [416, 160] on form "Altruist Account Select... I don't see the account Altruist accounts are synced…" at bounding box center [469, 127] width 205 height 116
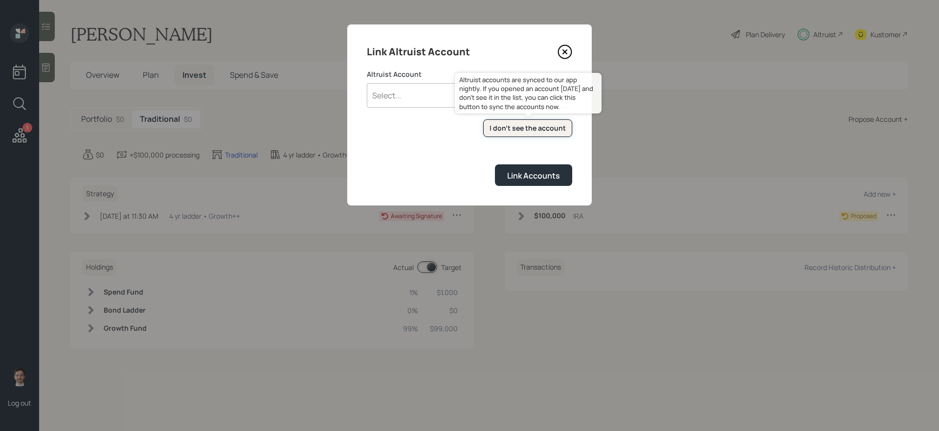
click at [531, 130] on div "I don't see the account" at bounding box center [528, 128] width 76 height 10
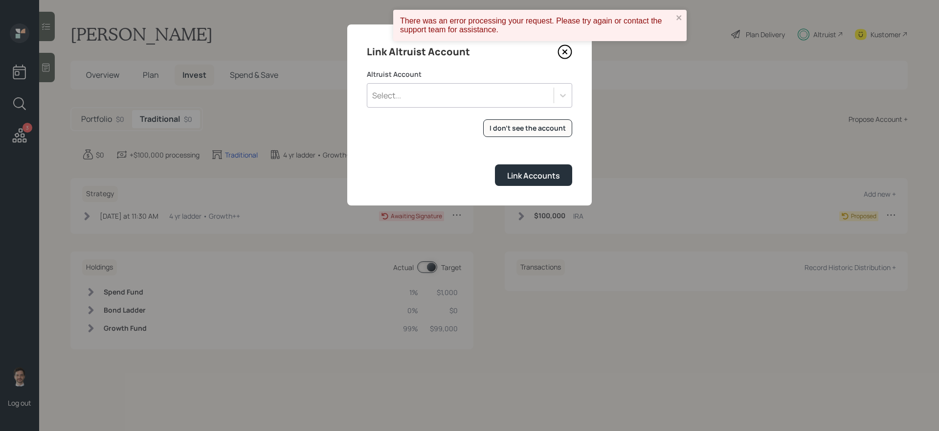
click at [564, 53] on icon at bounding box center [565, 52] width 4 height 4
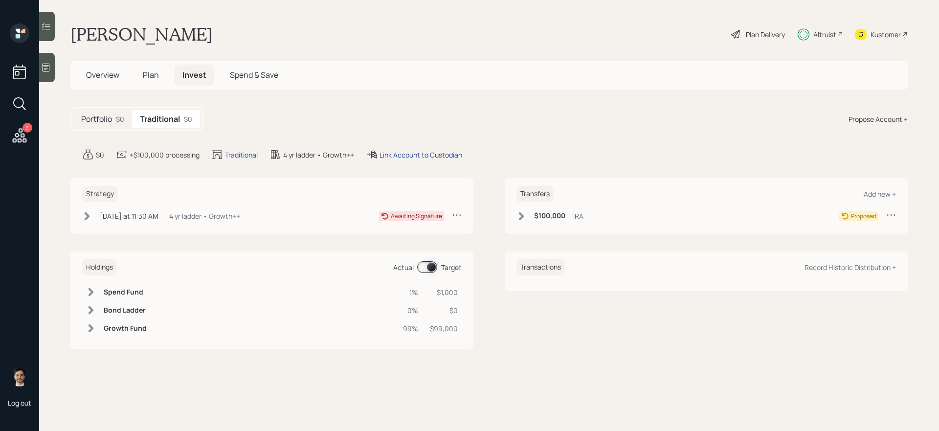
click at [423, 150] on div "Link Account to Custodian" at bounding box center [421, 155] width 83 height 10
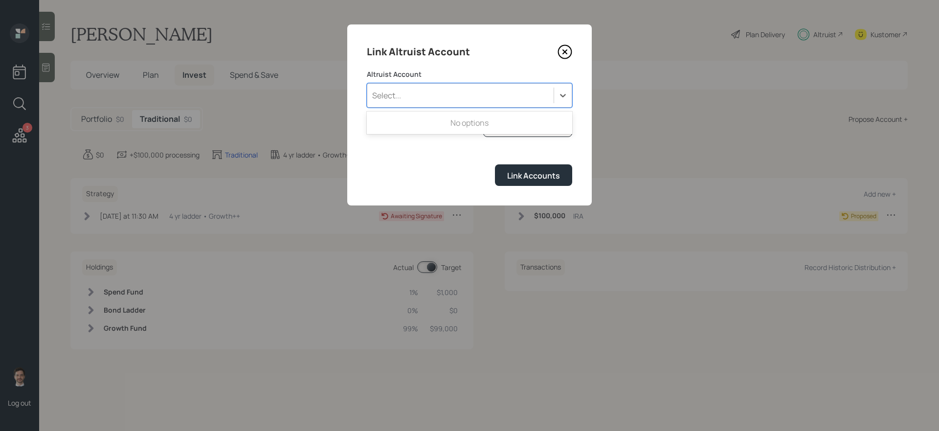
click at [464, 98] on div "Select..." at bounding box center [460, 95] width 186 height 17
click at [429, 170] on div "Link Accounts" at bounding box center [469, 174] width 205 height 21
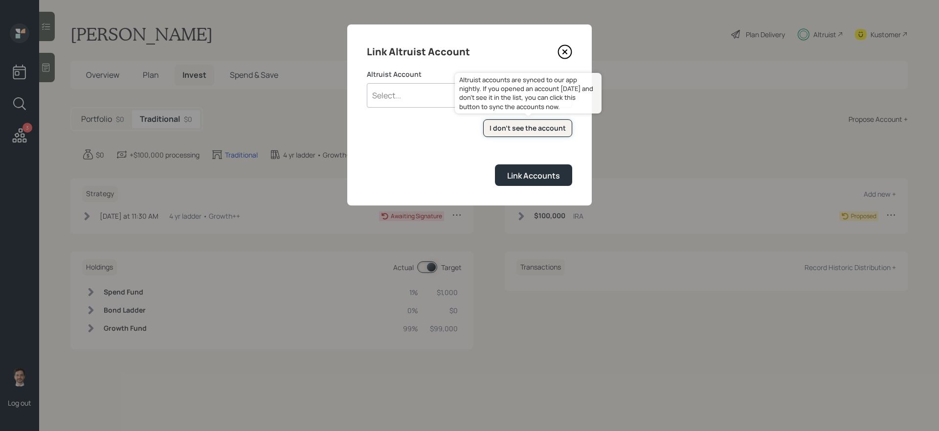
click at [519, 129] on div "I don't see the account" at bounding box center [528, 128] width 76 height 10
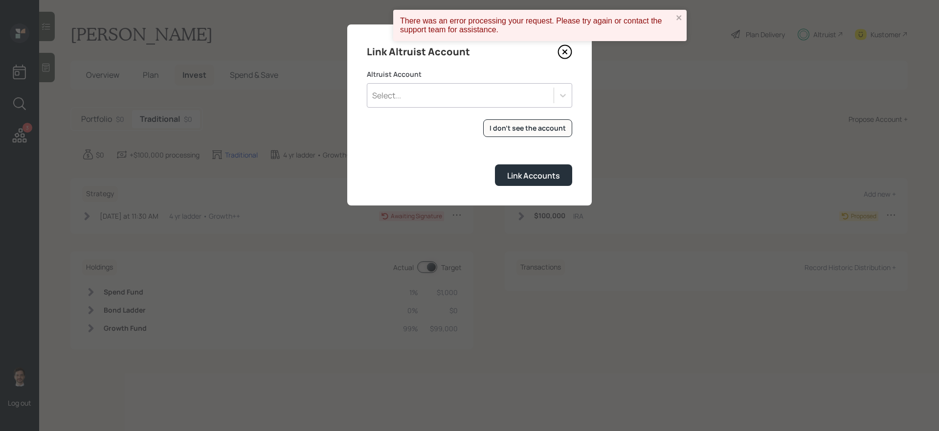
click at [563, 52] on icon at bounding box center [565, 52] width 15 height 15
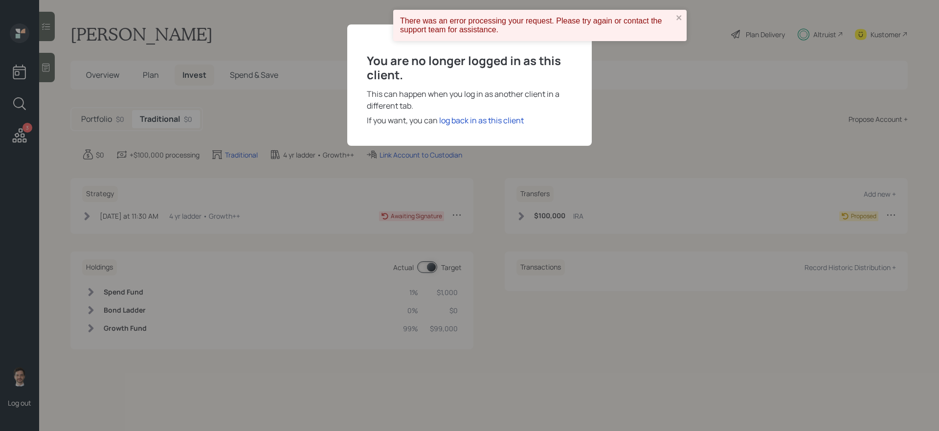
click at [472, 127] on div "You are no longer logged in as this client. This can happen when you log in as …" at bounding box center [469, 84] width 245 height 121
click at [472, 124] on div "log back in as this client" at bounding box center [481, 120] width 85 height 12
